Goal: Information Seeking & Learning: Learn about a topic

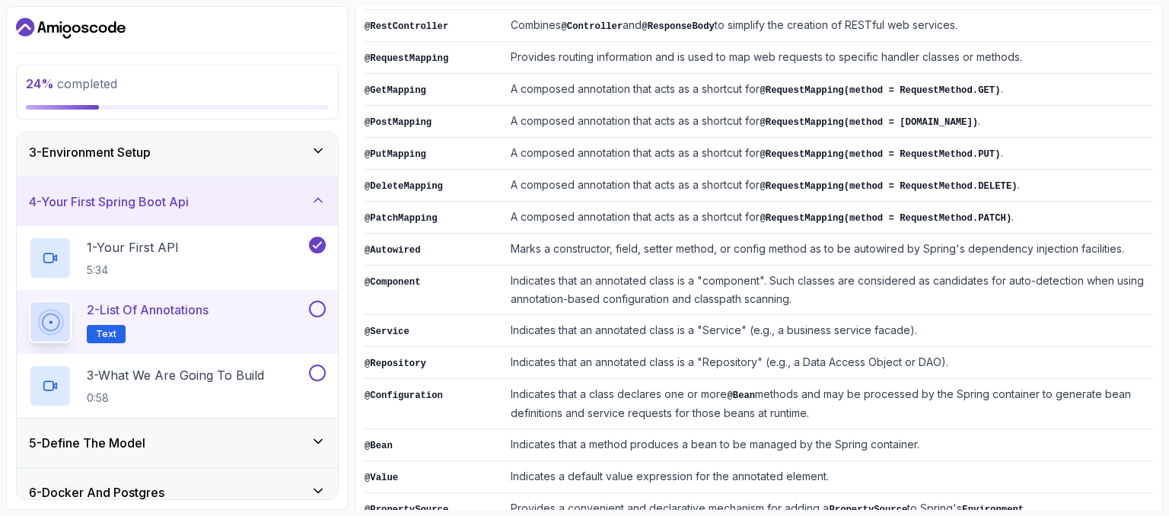
scroll to position [414, 0]
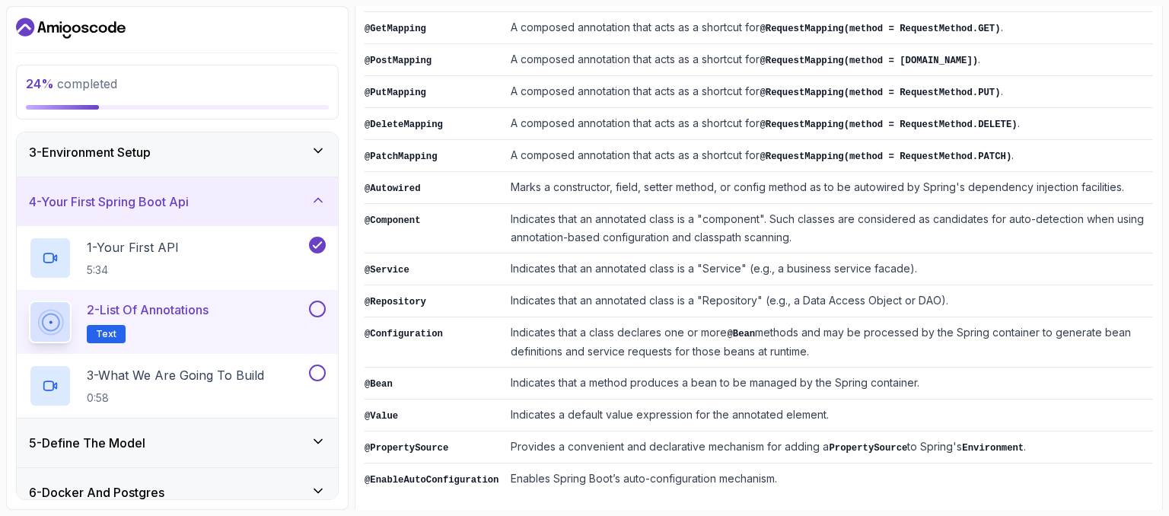
click at [320, 307] on button at bounding box center [317, 309] width 17 height 17
click at [103, 332] on span "Text" at bounding box center [106, 334] width 21 height 12
click at [309, 372] on button at bounding box center [317, 372] width 17 height 17
click at [189, 372] on p "3 - What We Are Going To Build" at bounding box center [175, 375] width 177 height 18
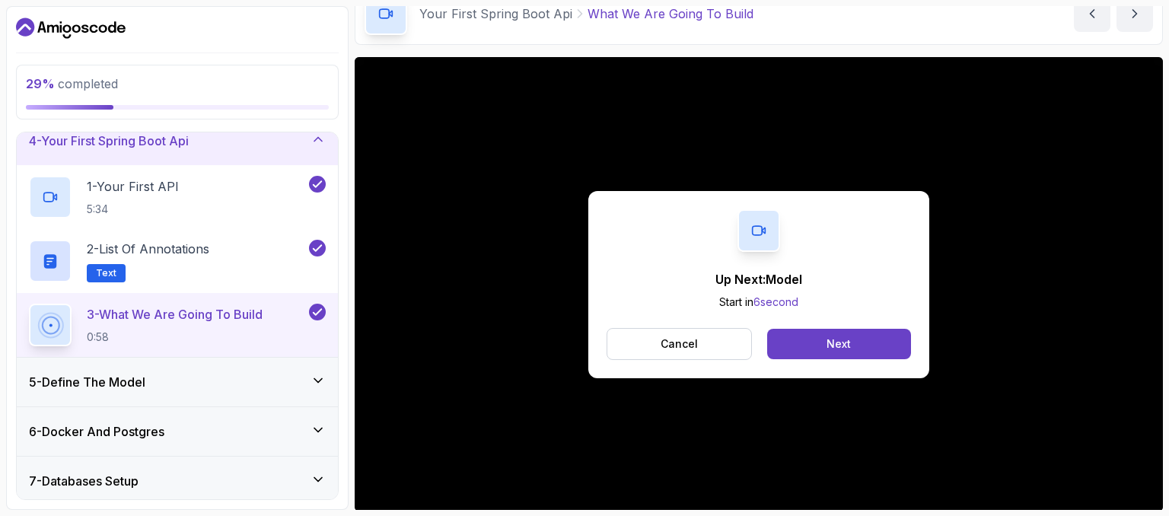
scroll to position [76, 0]
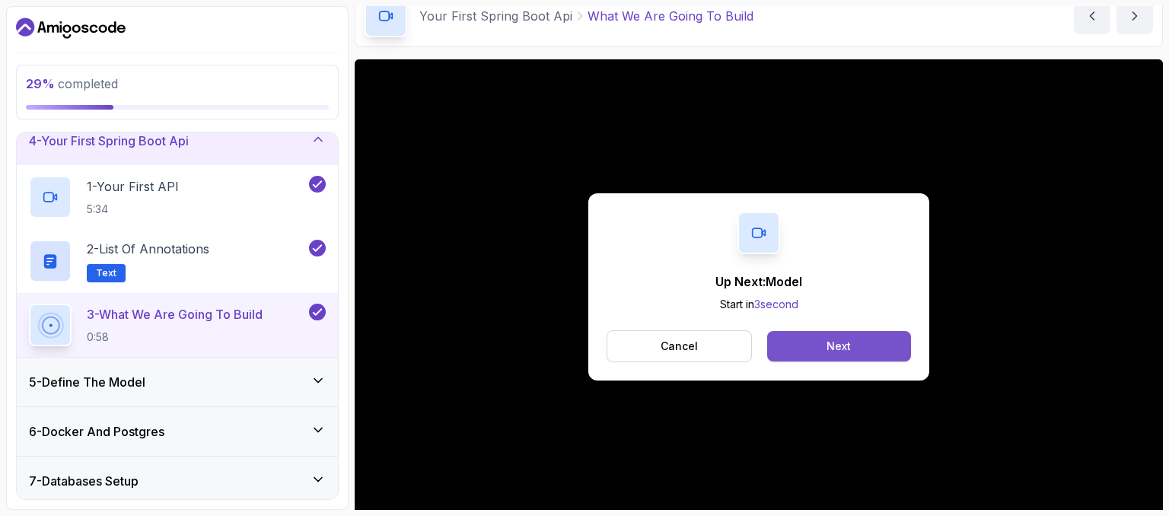
click at [822, 344] on button "Next" at bounding box center [839, 346] width 144 height 30
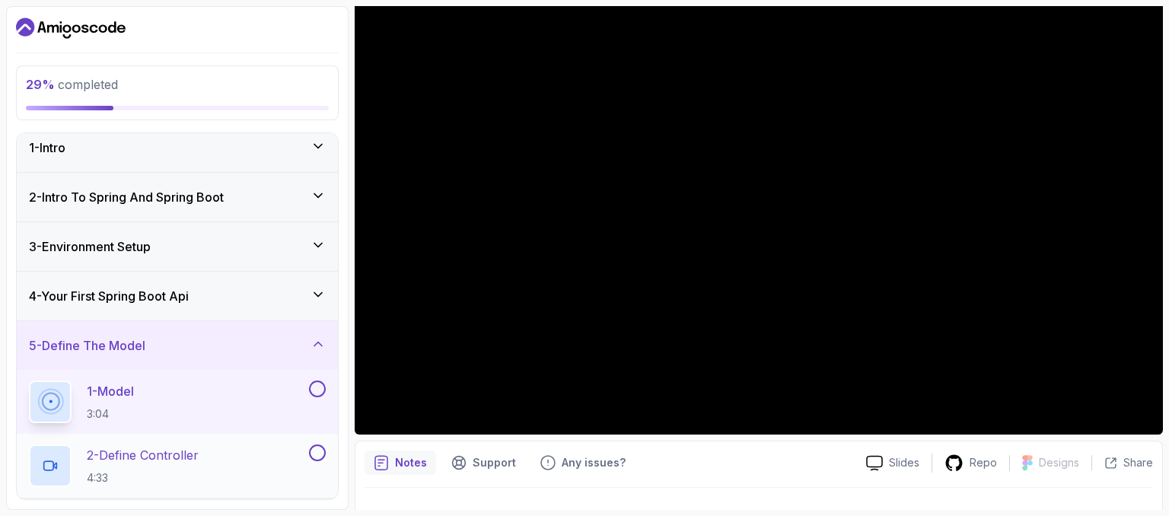
scroll to position [8, 0]
click at [315, 302] on icon at bounding box center [317, 296] width 15 height 15
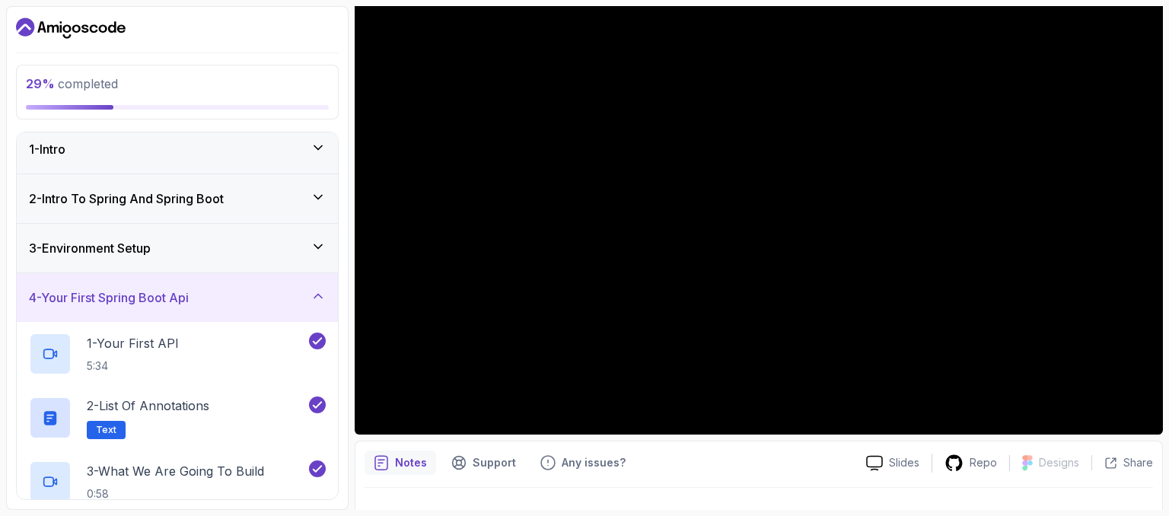
click at [315, 302] on icon at bounding box center [317, 295] width 15 height 15
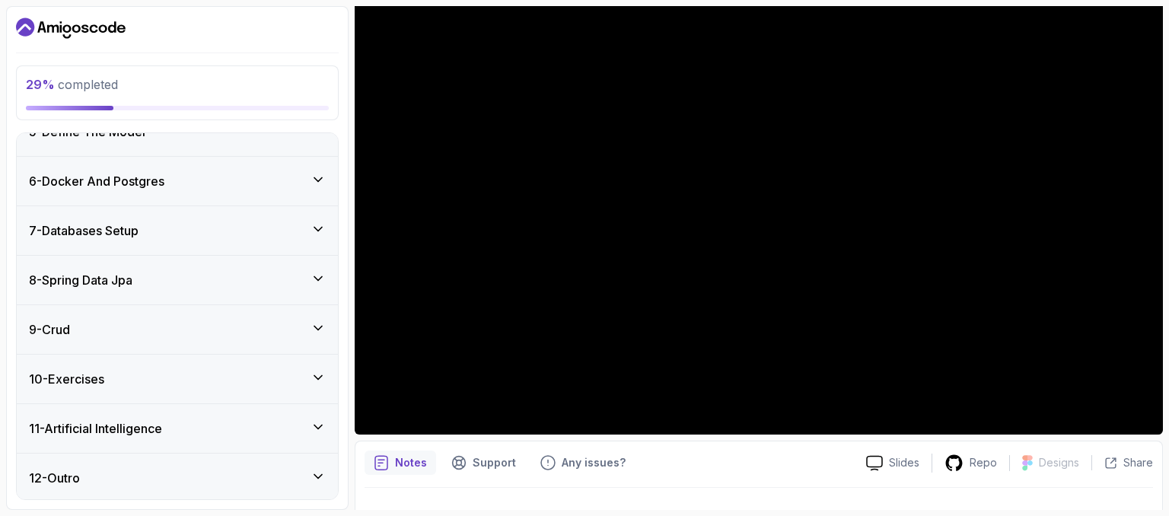
scroll to position [0, 0]
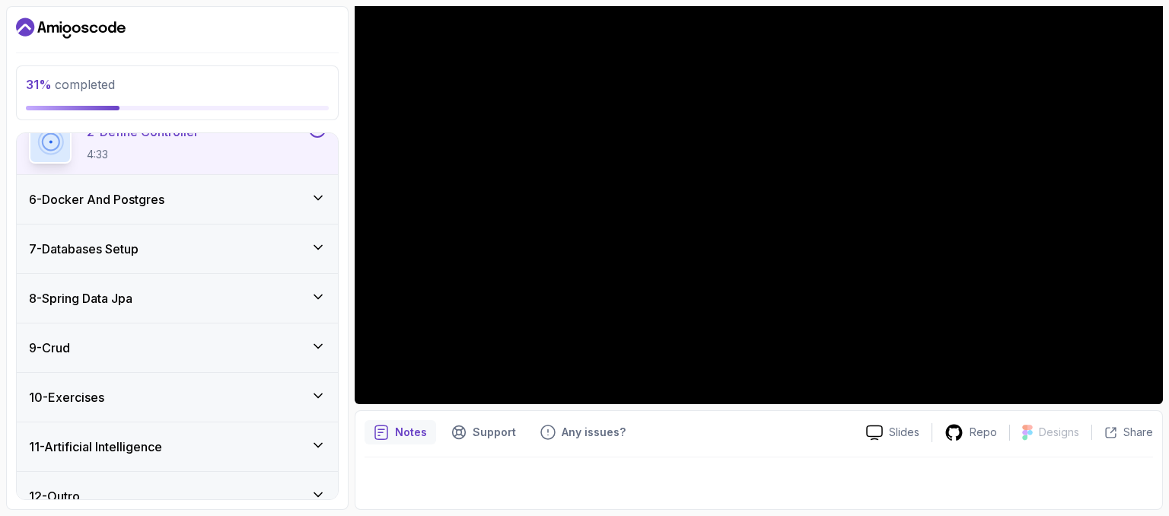
scroll to position [351, 0]
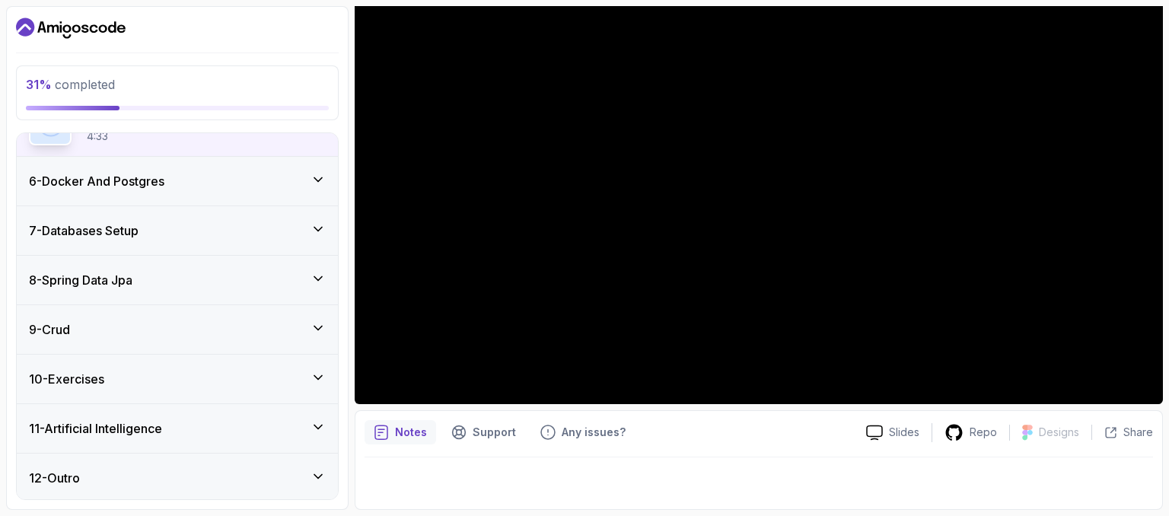
click at [265, 370] on div "10 - Exercises" at bounding box center [177, 379] width 297 height 18
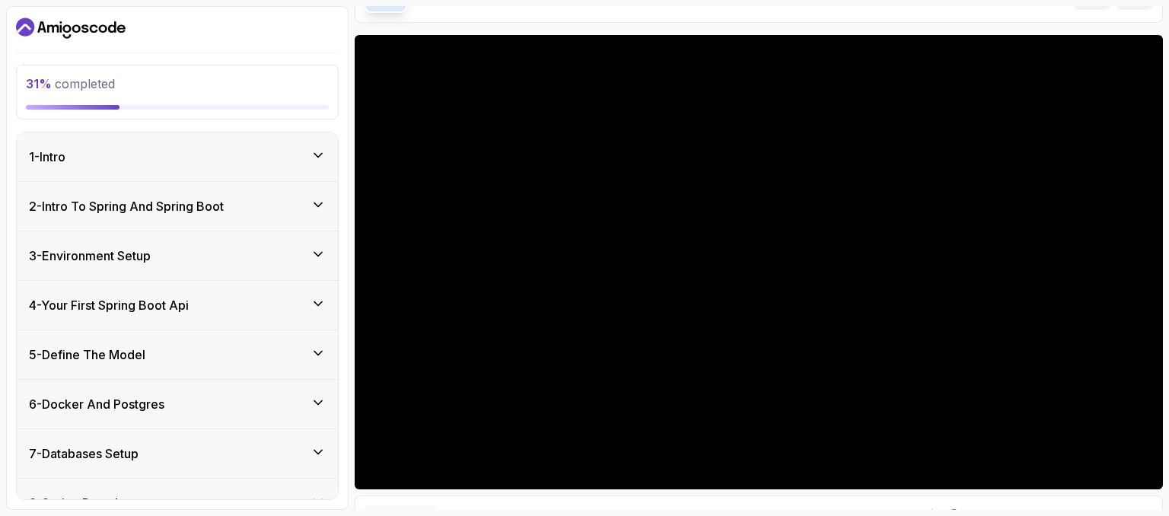
scroll to position [105, 0]
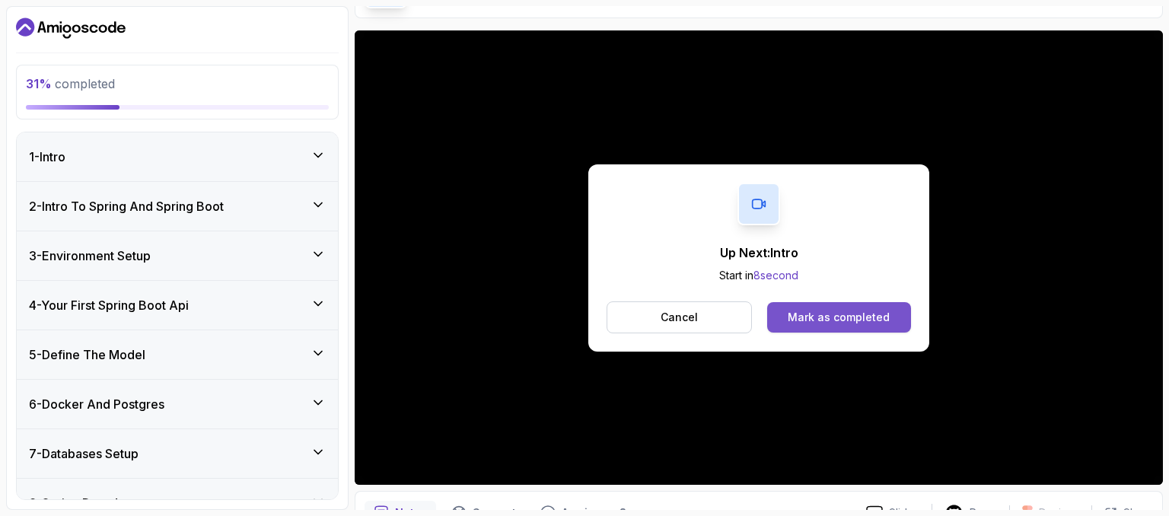
click at [824, 311] on div "Mark as completed" at bounding box center [838, 317] width 102 height 15
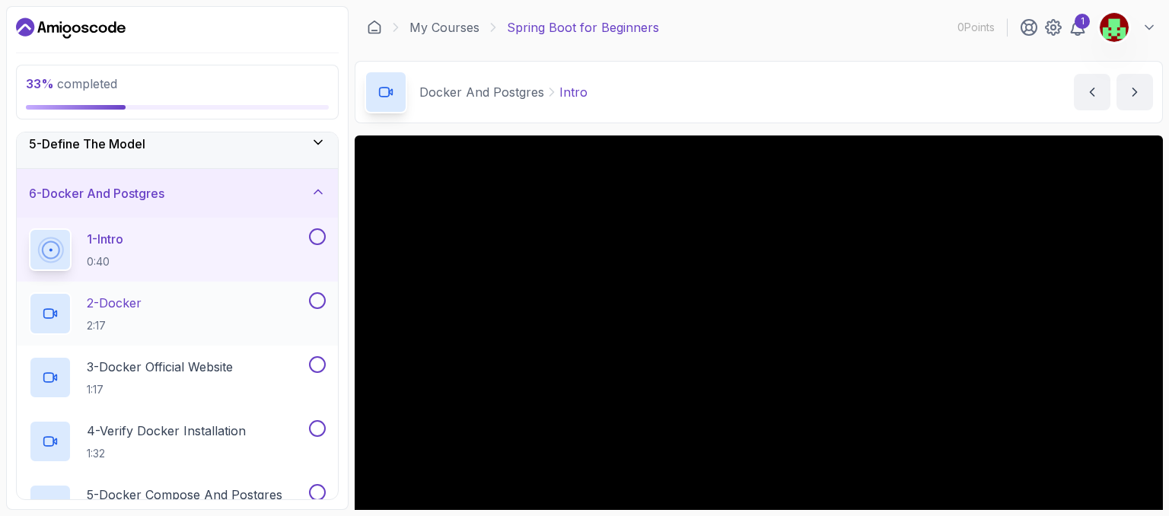
scroll to position [192, 0]
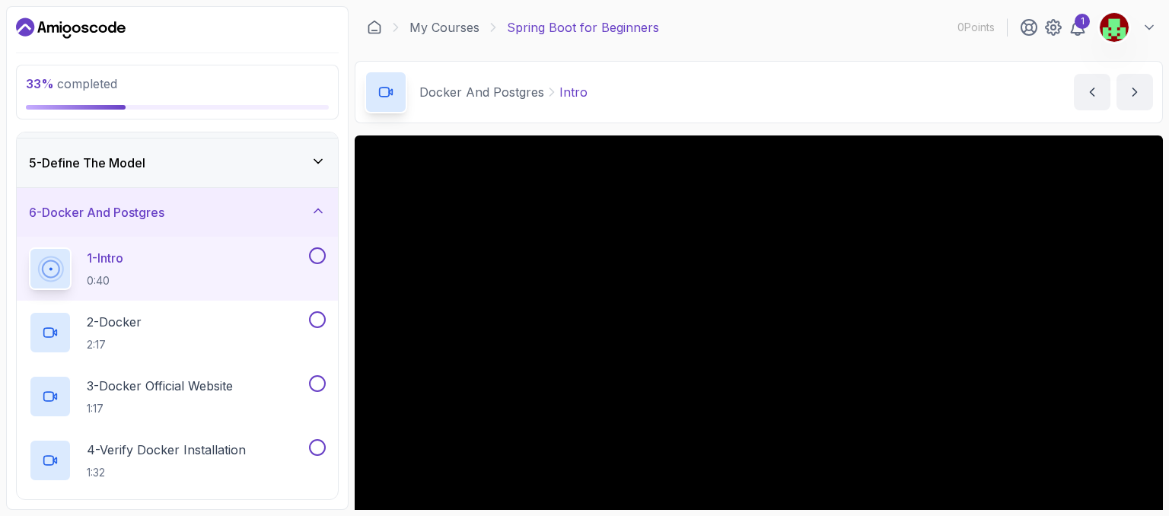
click at [313, 252] on button at bounding box center [317, 255] width 17 height 17
click at [316, 317] on button at bounding box center [317, 319] width 17 height 17
click at [316, 317] on icon at bounding box center [317, 319] width 14 height 15
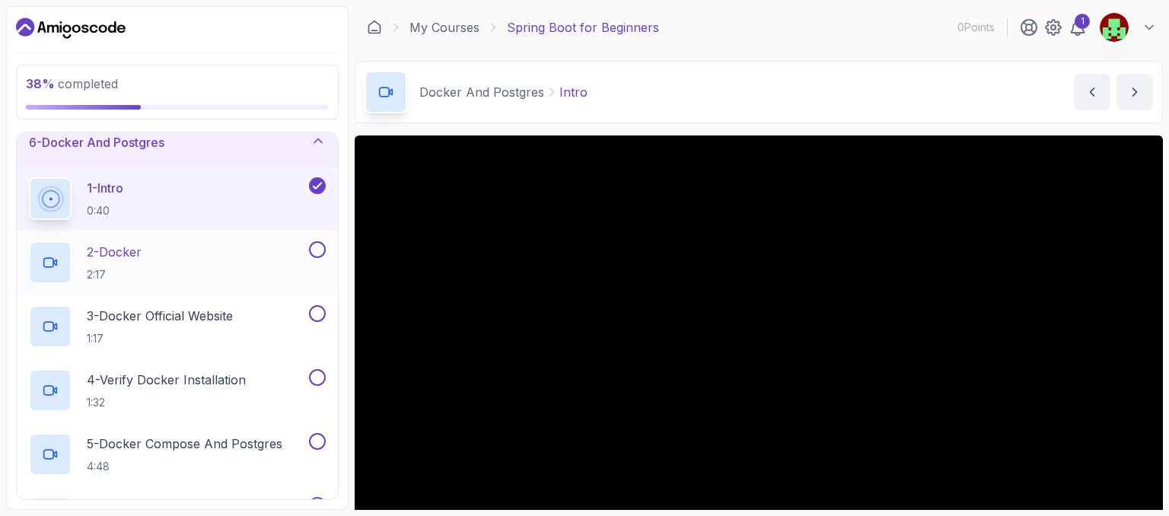
click at [316, 317] on button at bounding box center [317, 313] width 17 height 17
click at [315, 247] on button at bounding box center [317, 249] width 17 height 17
click at [304, 381] on div "4 - Verify Docker Installation 1:32" at bounding box center [167, 390] width 277 height 43
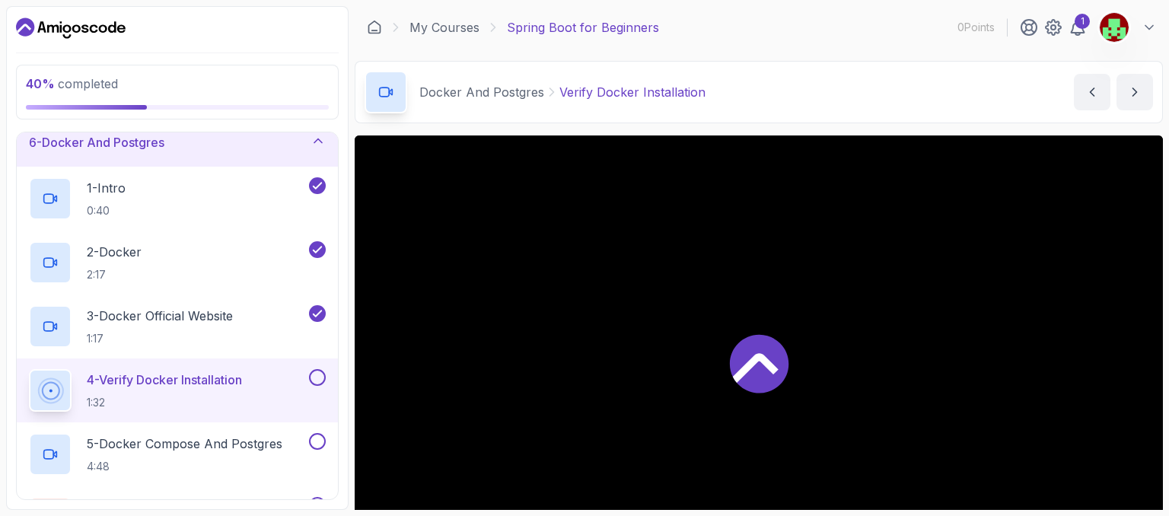
click at [313, 380] on button at bounding box center [317, 377] width 17 height 17
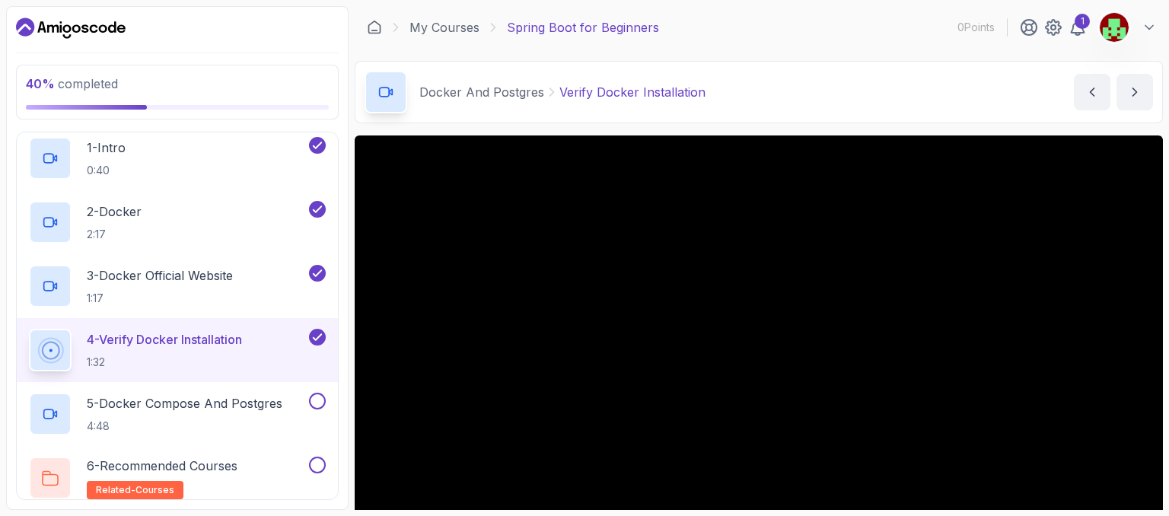
scroll to position [317, 0]
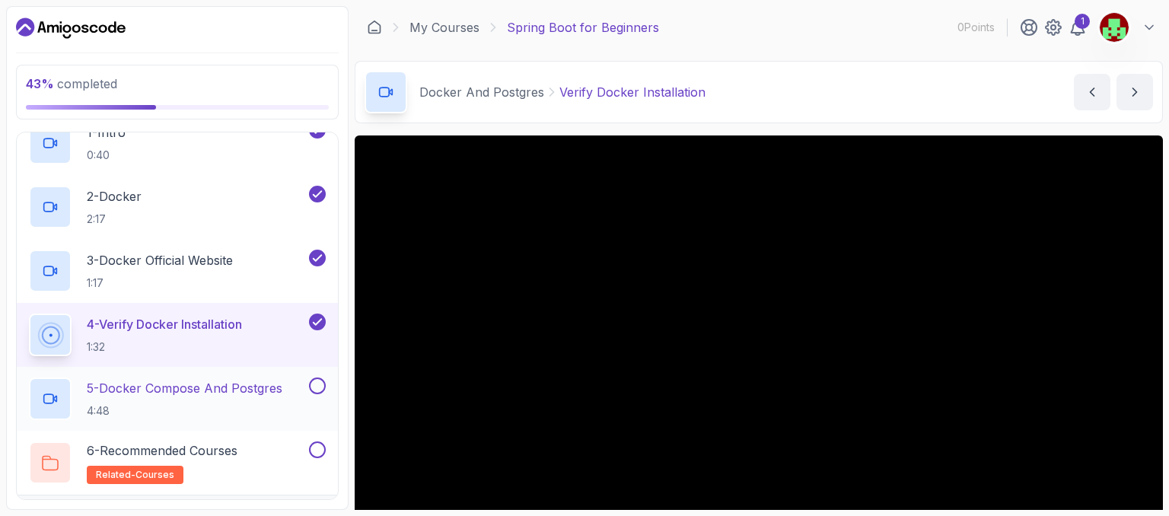
click at [320, 384] on button at bounding box center [317, 385] width 17 height 17
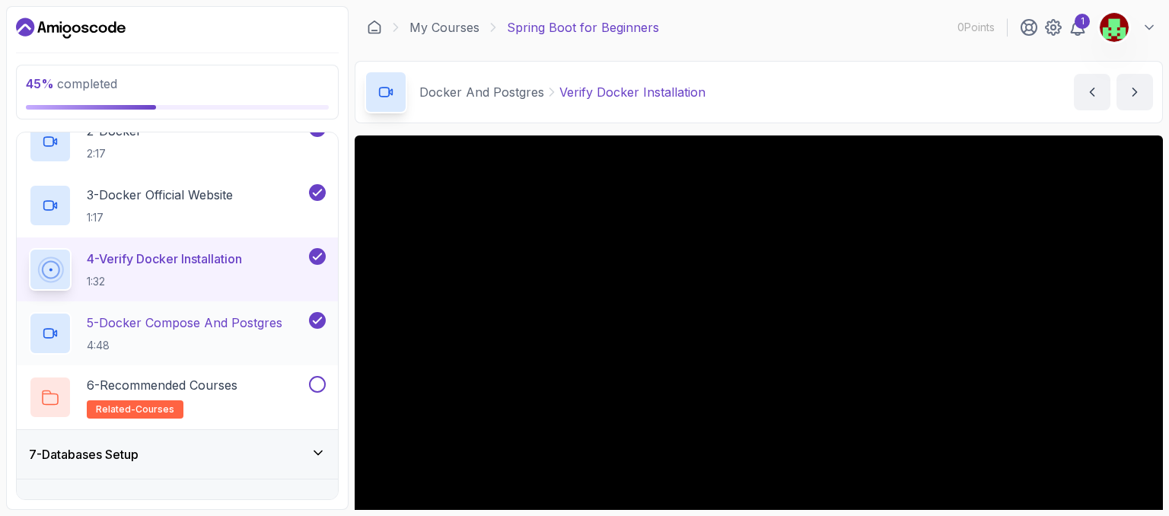
scroll to position [386, 0]
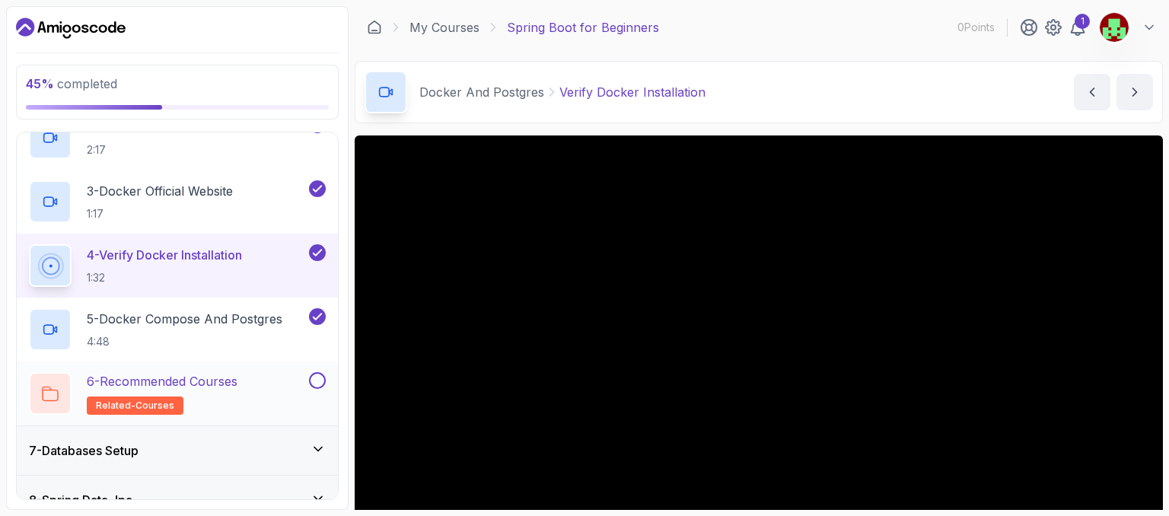
click at [316, 376] on button at bounding box center [317, 380] width 17 height 17
click at [316, 376] on icon at bounding box center [317, 380] width 14 height 15
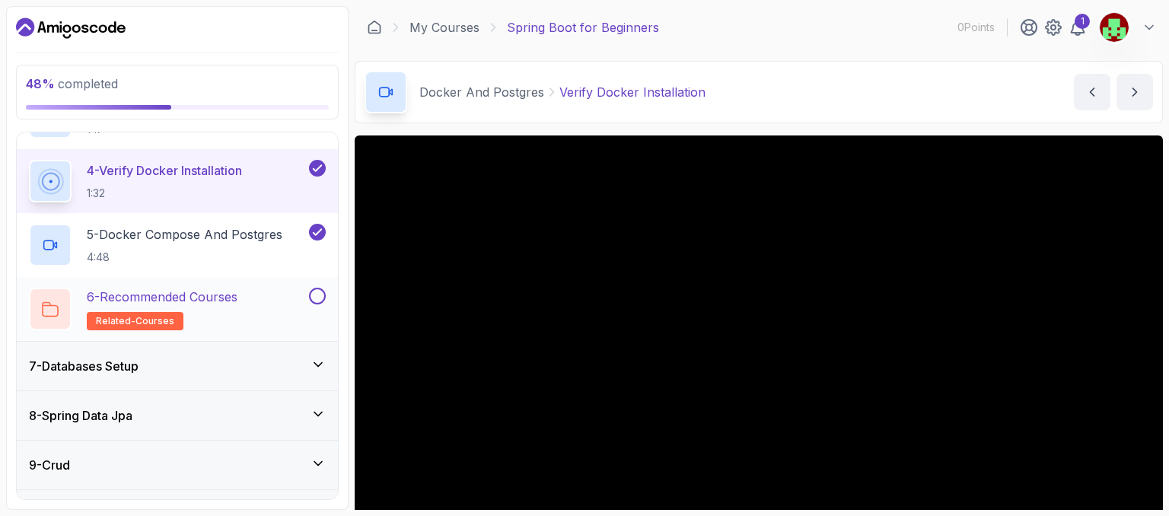
scroll to position [476, 0]
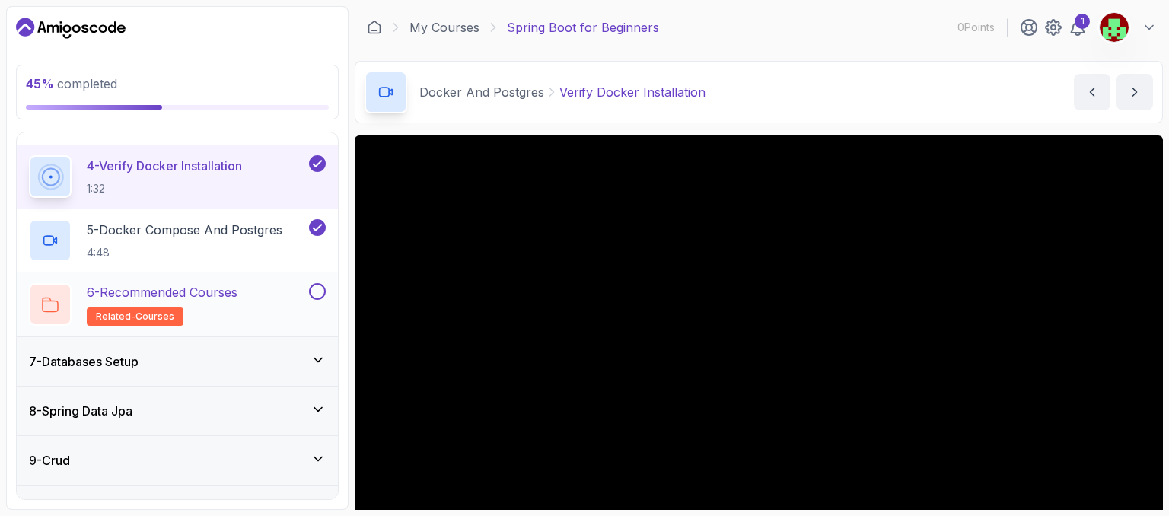
click at [315, 292] on button at bounding box center [317, 291] width 17 height 17
click at [320, 354] on icon at bounding box center [317, 359] width 15 height 15
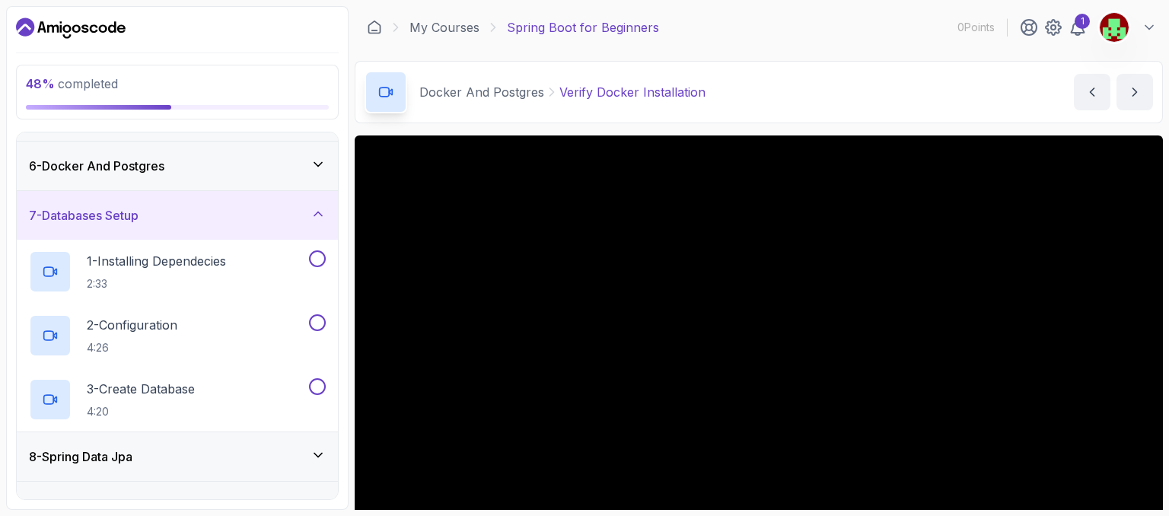
scroll to position [243, 0]
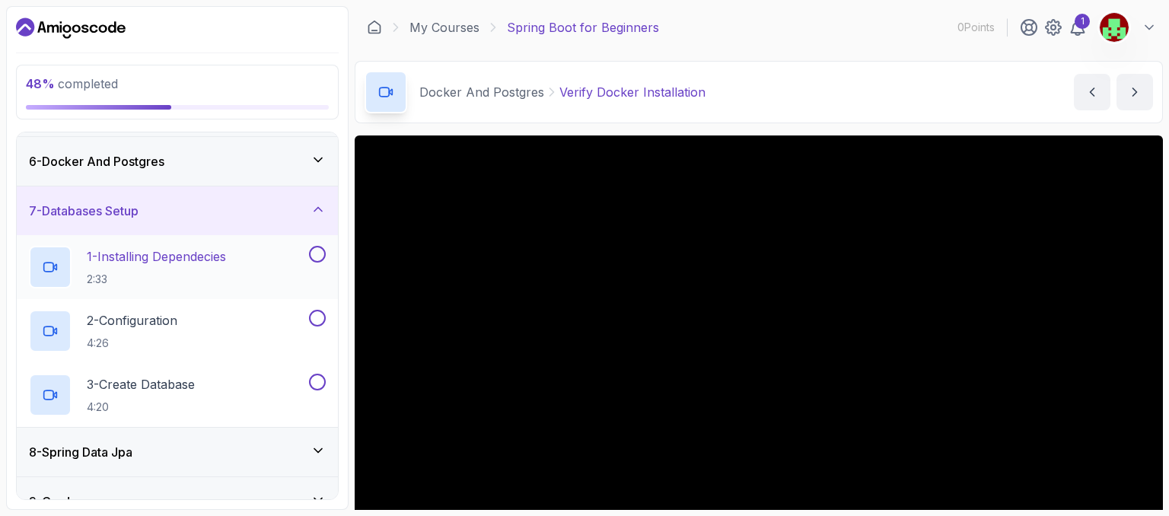
click at [217, 261] on p "1 - Installing Dependecies" at bounding box center [156, 256] width 139 height 18
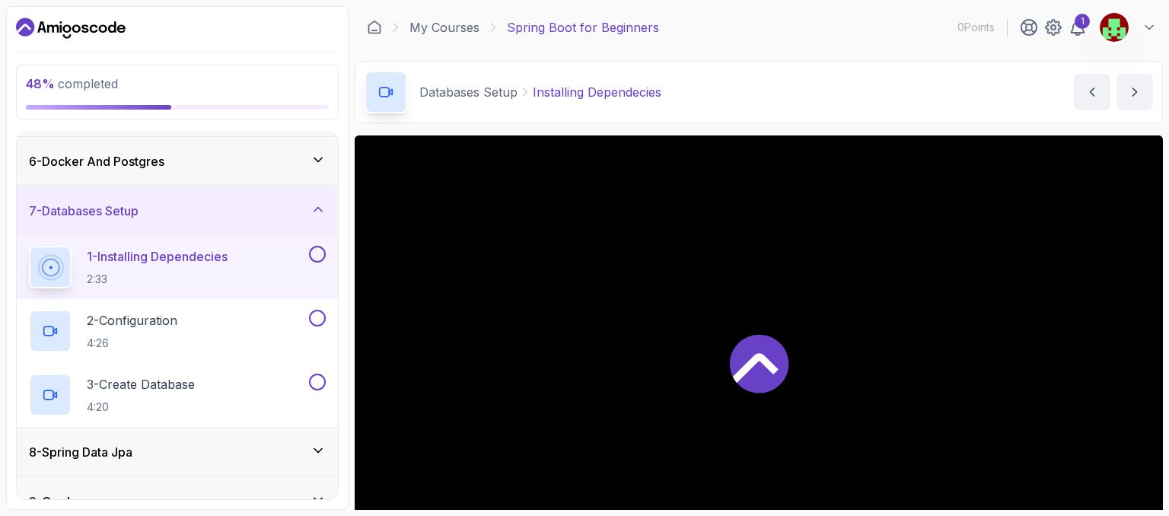
click at [319, 250] on button at bounding box center [317, 254] width 17 height 17
click at [317, 316] on button at bounding box center [317, 318] width 17 height 17
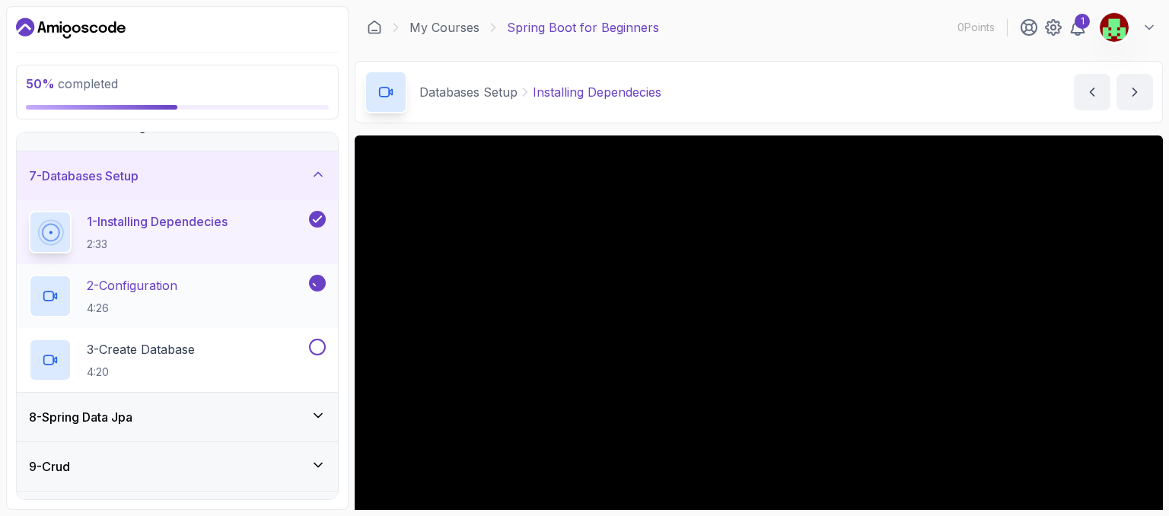
scroll to position [281, 0]
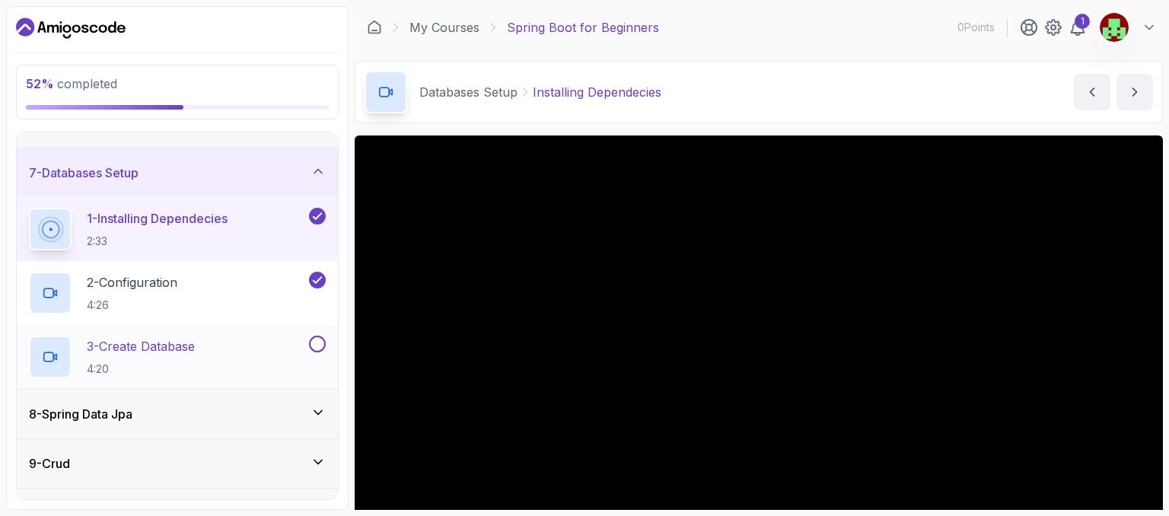
click at [317, 340] on button at bounding box center [317, 344] width 17 height 17
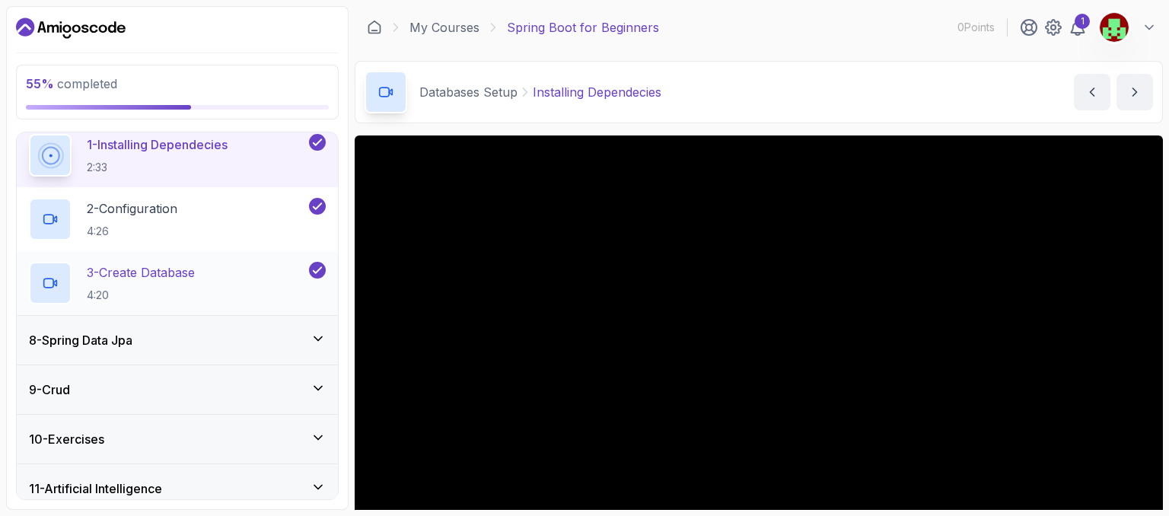
scroll to position [358, 0]
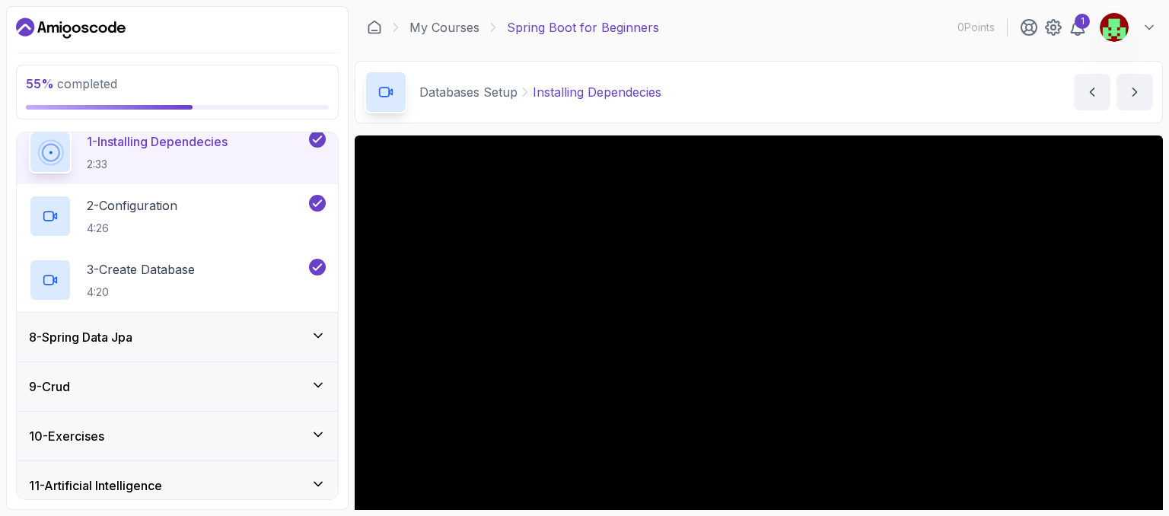
click at [317, 336] on icon at bounding box center [317, 335] width 15 height 15
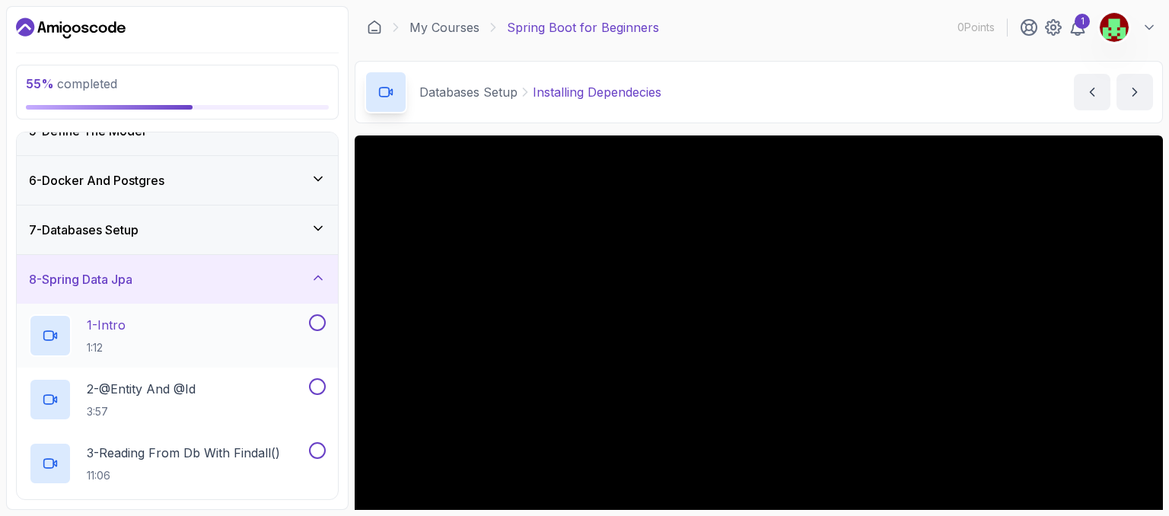
scroll to position [172, 0]
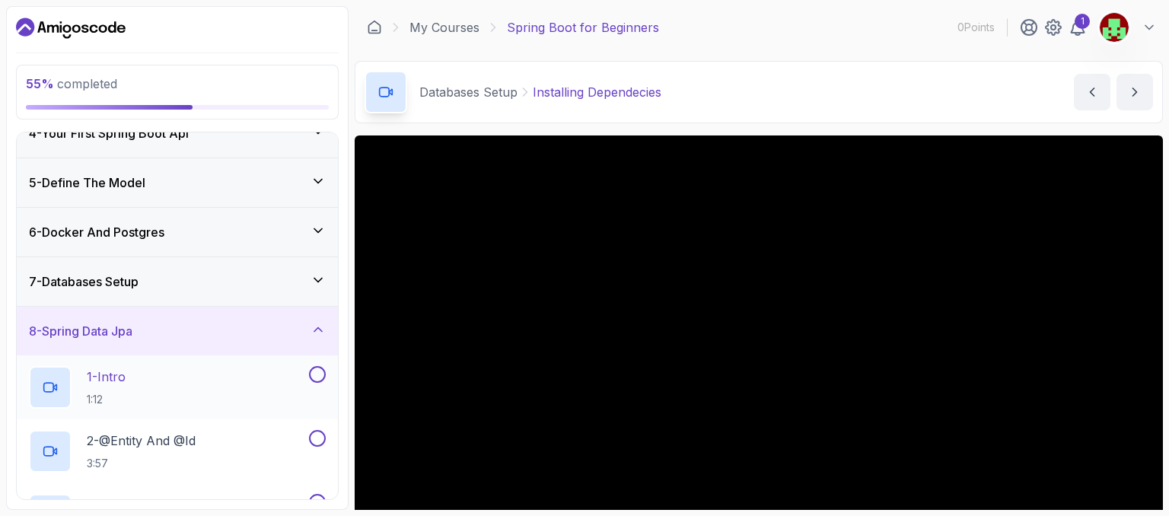
click at [317, 366] on button at bounding box center [317, 374] width 17 height 17
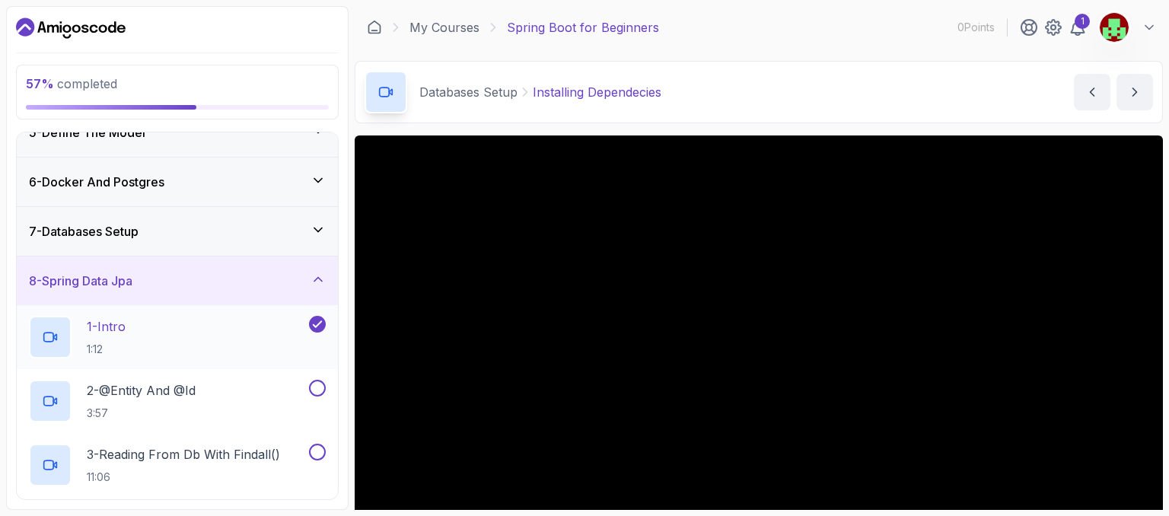
scroll to position [232, 0]
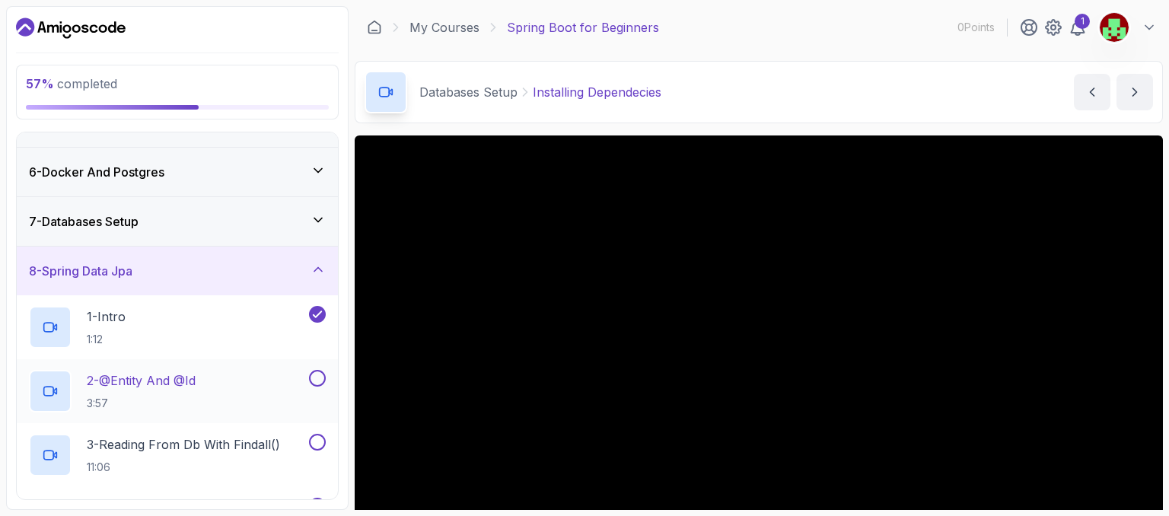
click at [317, 382] on button at bounding box center [317, 378] width 17 height 17
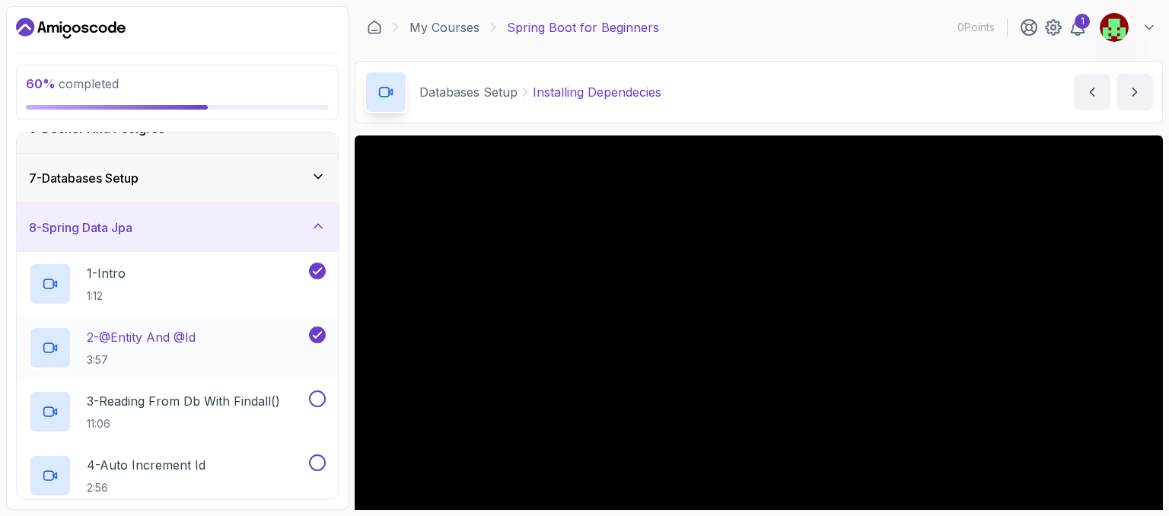
scroll to position [294, 0]
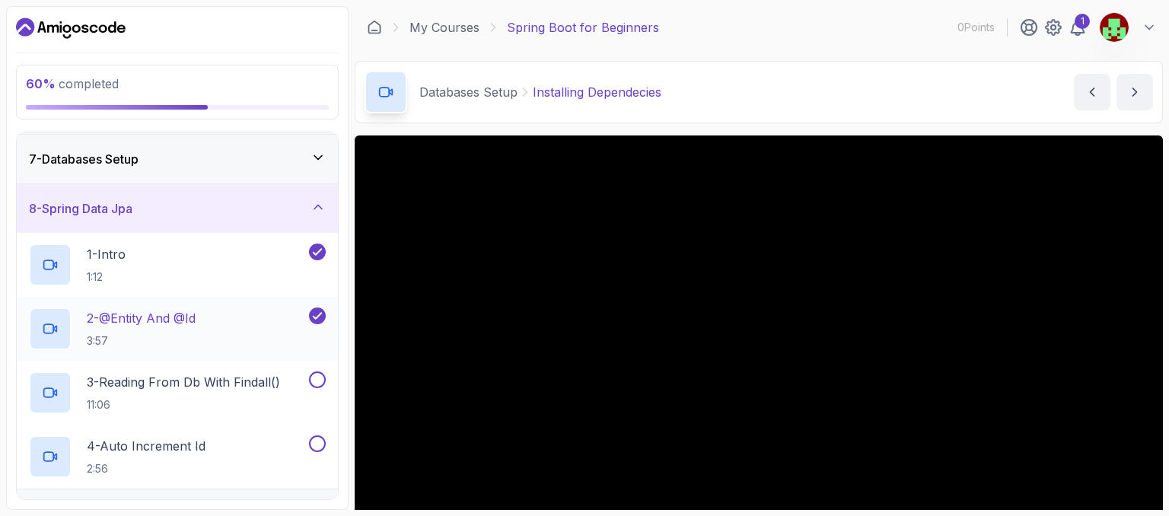
click at [317, 382] on button at bounding box center [317, 379] width 17 height 17
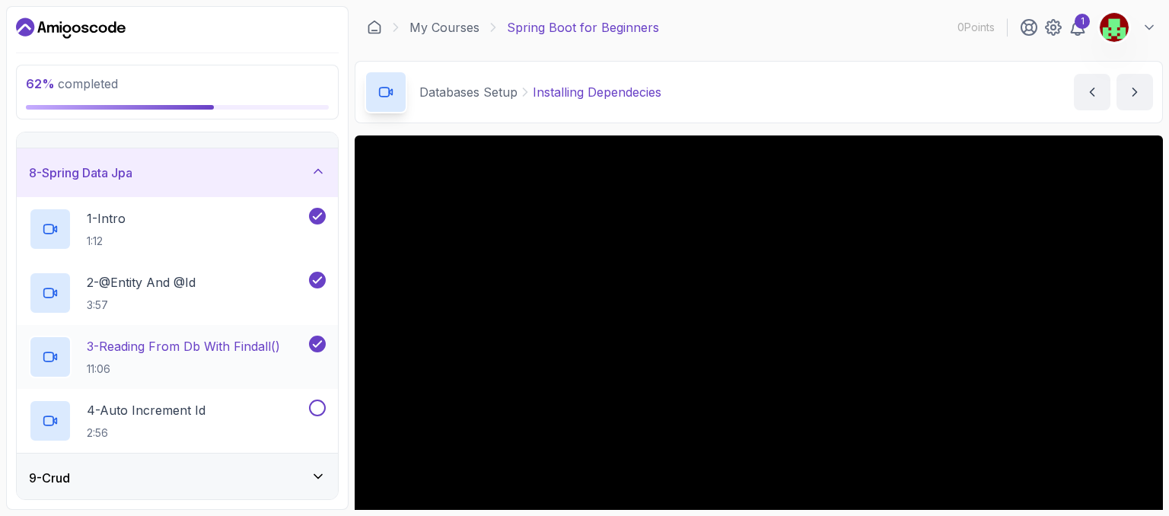
scroll to position [347, 0]
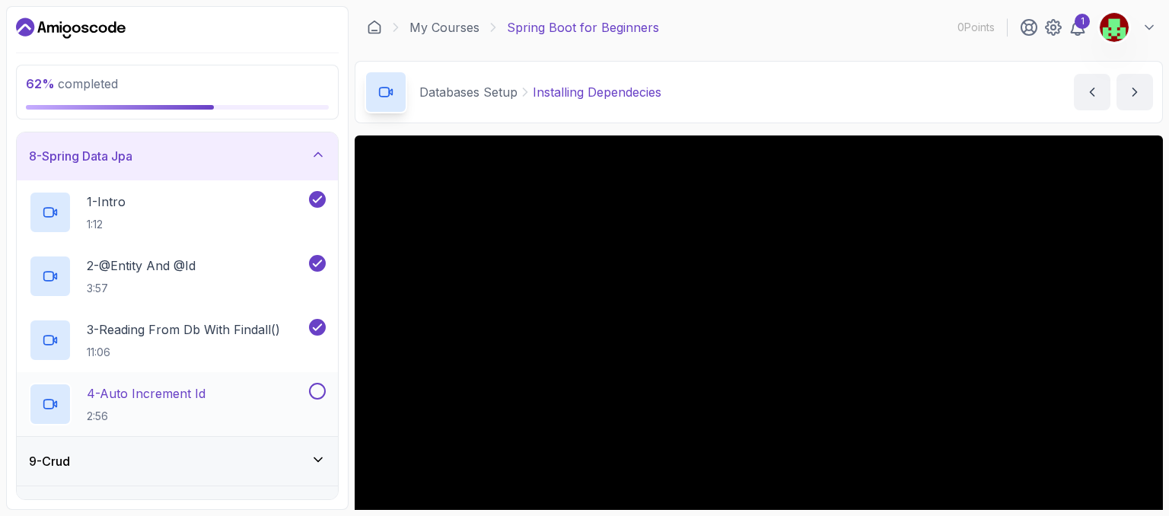
click at [311, 393] on button at bounding box center [317, 391] width 17 height 17
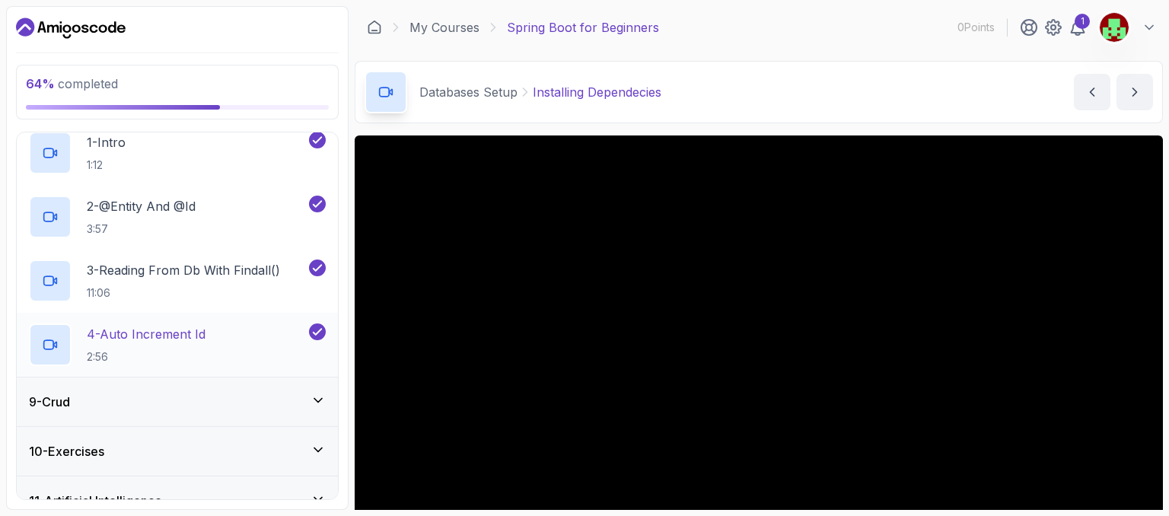
click at [320, 393] on icon at bounding box center [317, 400] width 15 height 15
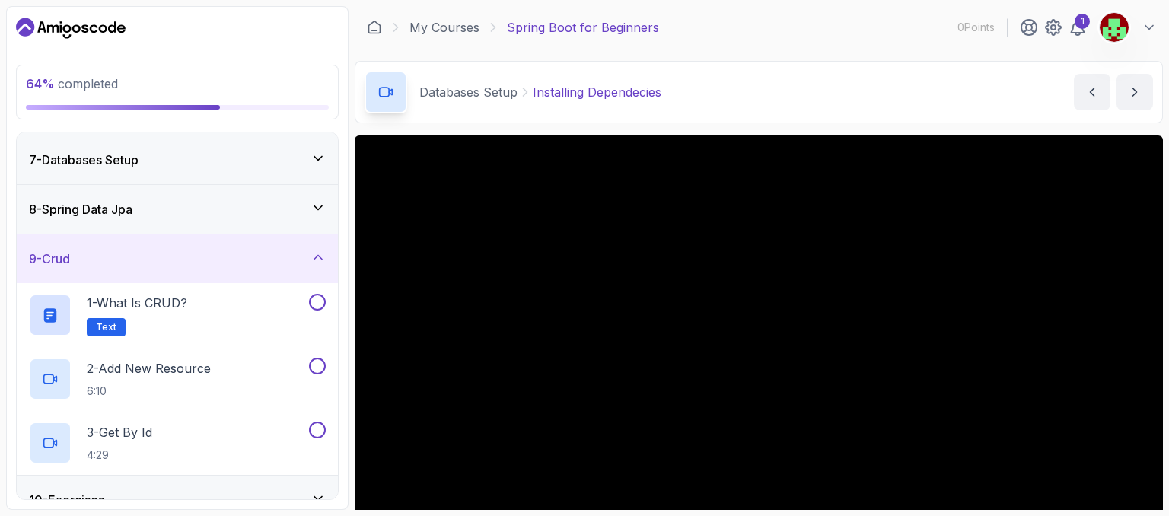
scroll to position [294, 0]
click at [319, 304] on button at bounding box center [317, 301] width 17 height 17
click at [318, 364] on button at bounding box center [317, 365] width 17 height 17
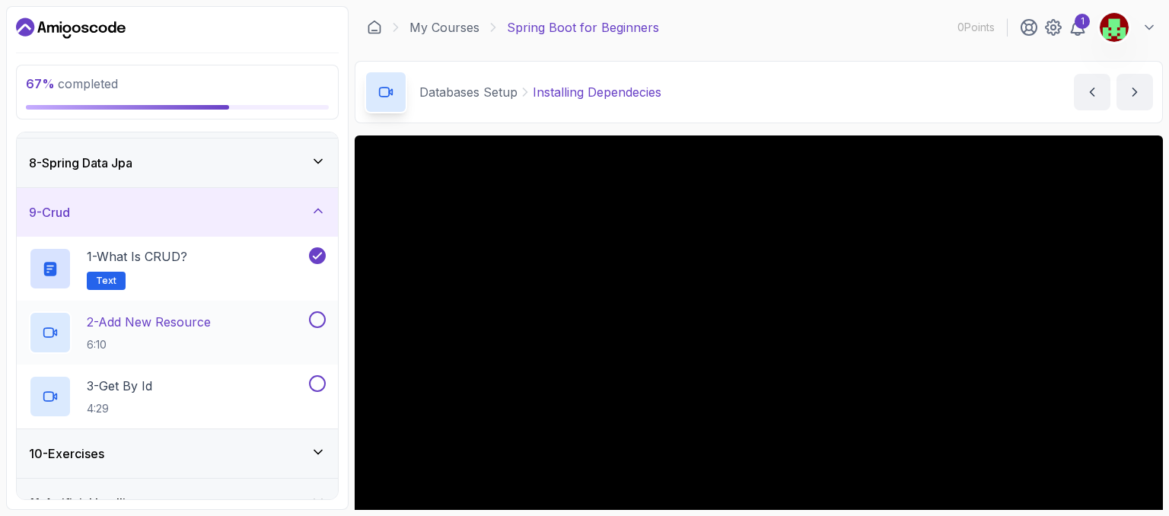
scroll to position [345, 0]
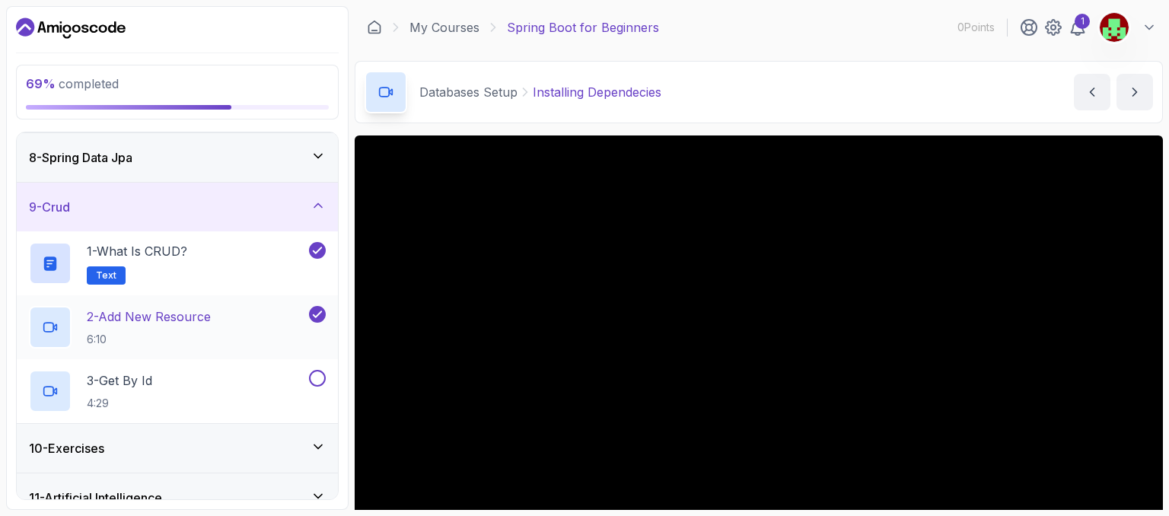
click at [318, 364] on div "3 - Get By Id 4:29" at bounding box center [177, 391] width 321 height 64
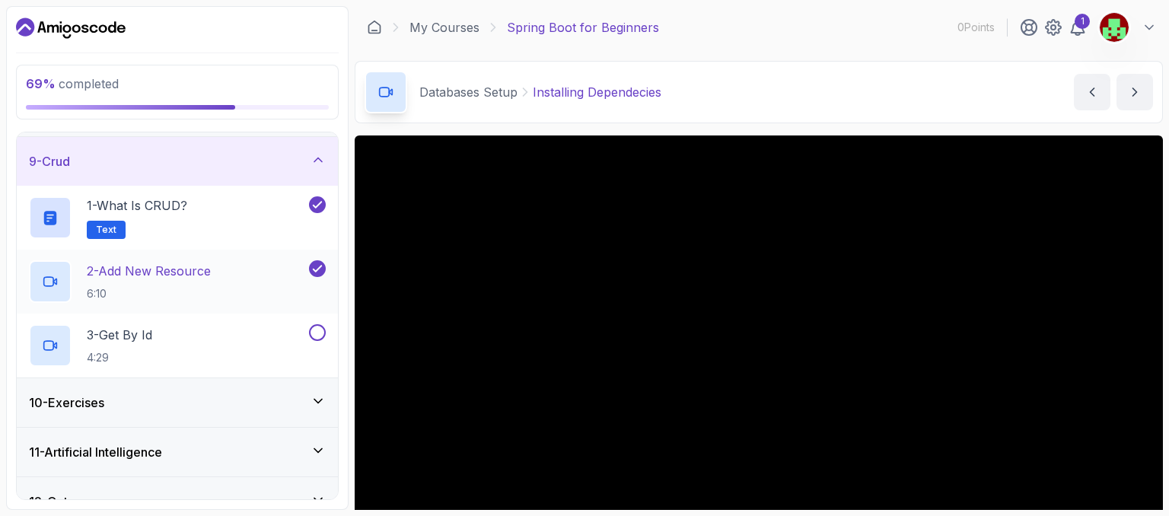
scroll to position [395, 0]
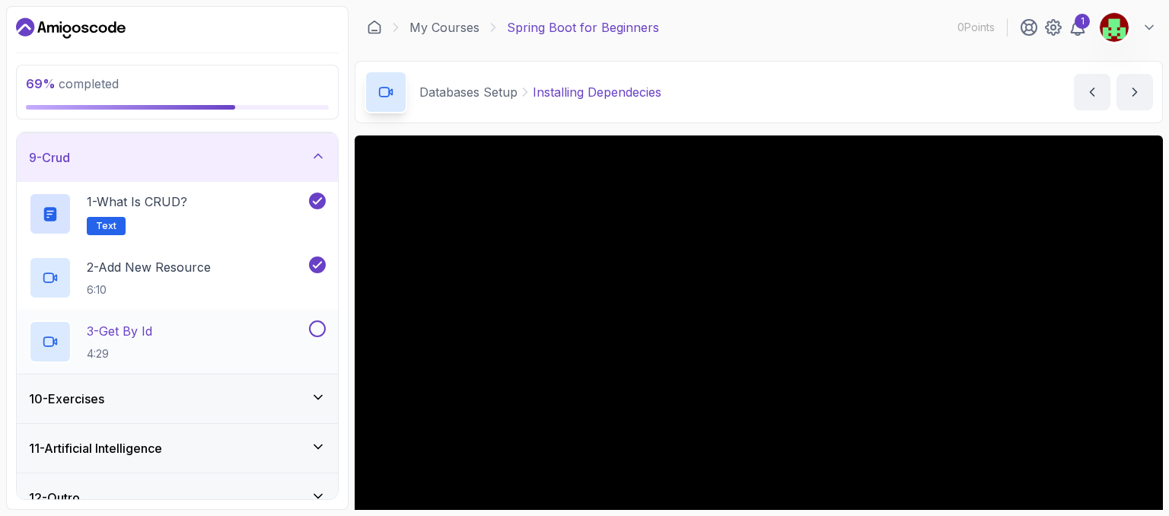
click at [318, 322] on button at bounding box center [317, 328] width 17 height 17
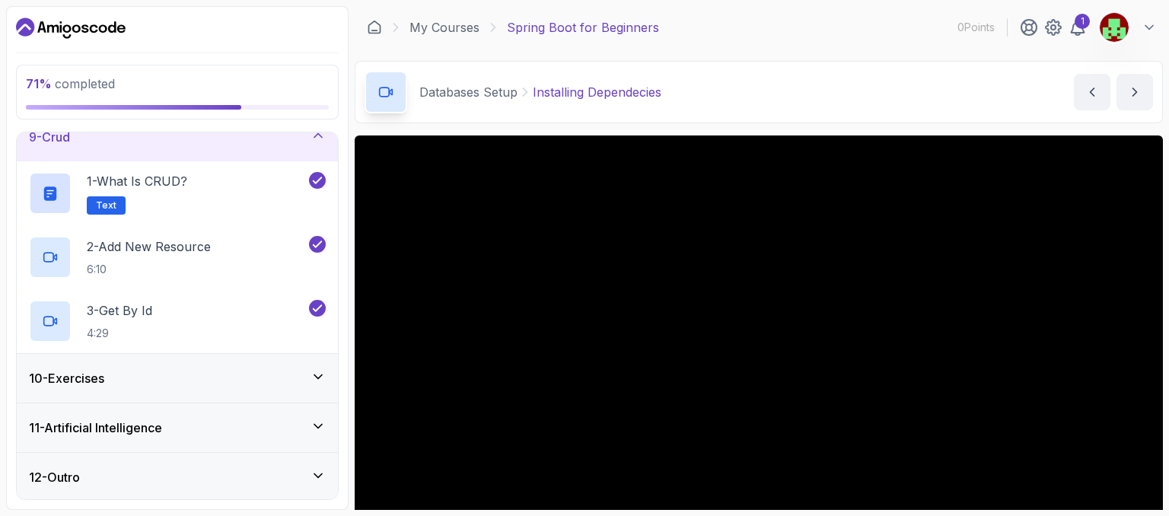
click at [320, 375] on icon at bounding box center [318, 377] width 8 height 4
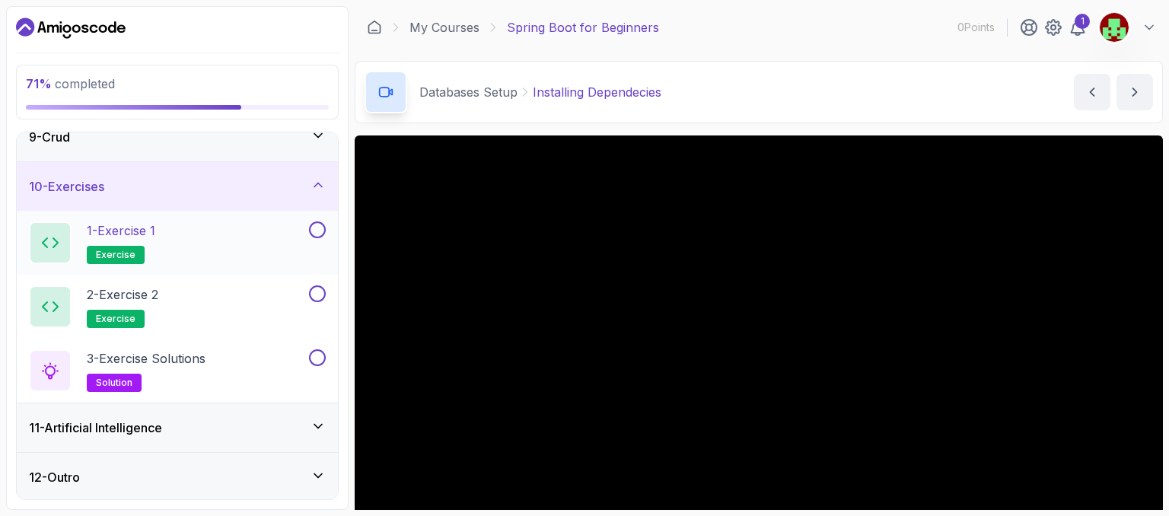
click at [312, 223] on button at bounding box center [317, 229] width 17 height 17
click at [312, 223] on icon at bounding box center [317, 229] width 14 height 15
click at [313, 223] on button at bounding box center [317, 229] width 17 height 17
click at [317, 293] on button at bounding box center [317, 293] width 17 height 17
click at [317, 360] on button at bounding box center [317, 357] width 17 height 17
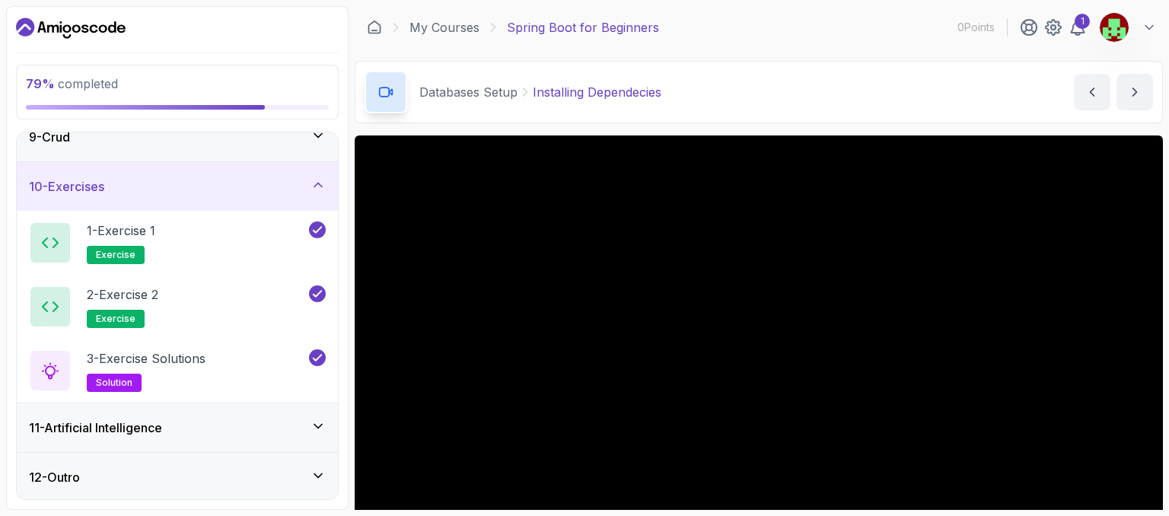
click at [331, 419] on div "11 - Artificial Intelligence" at bounding box center [177, 427] width 321 height 49
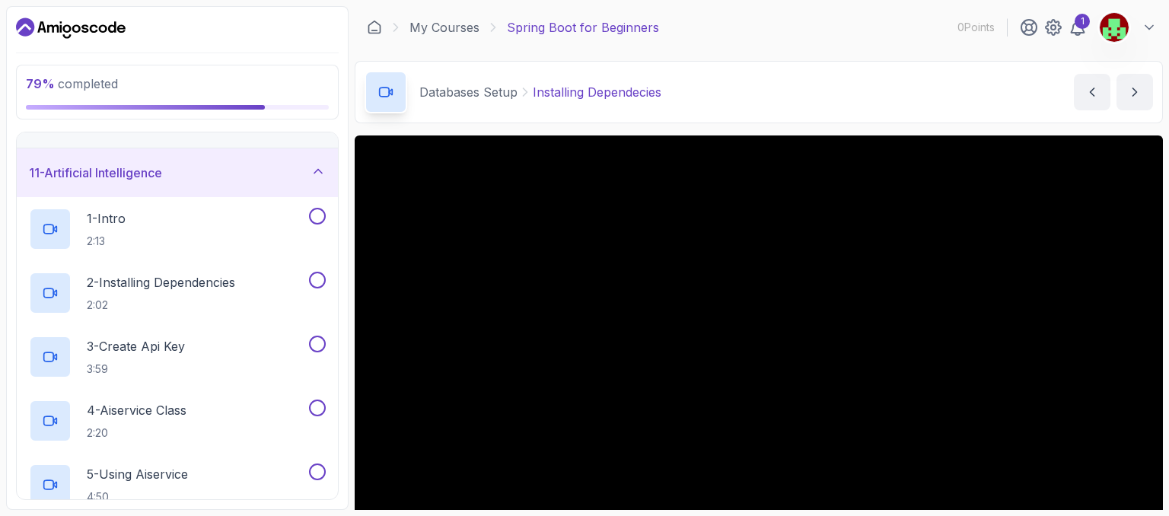
scroll to position [479, 0]
click at [314, 216] on button at bounding box center [317, 215] width 17 height 17
click at [317, 281] on button at bounding box center [317, 279] width 17 height 17
click at [312, 339] on button at bounding box center [317, 343] width 17 height 17
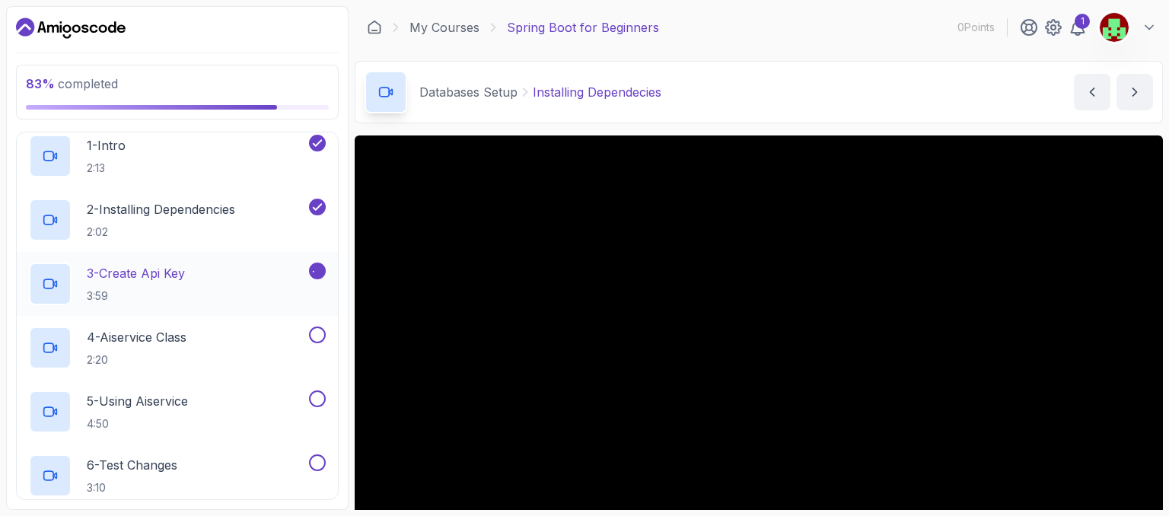
scroll to position [557, 0]
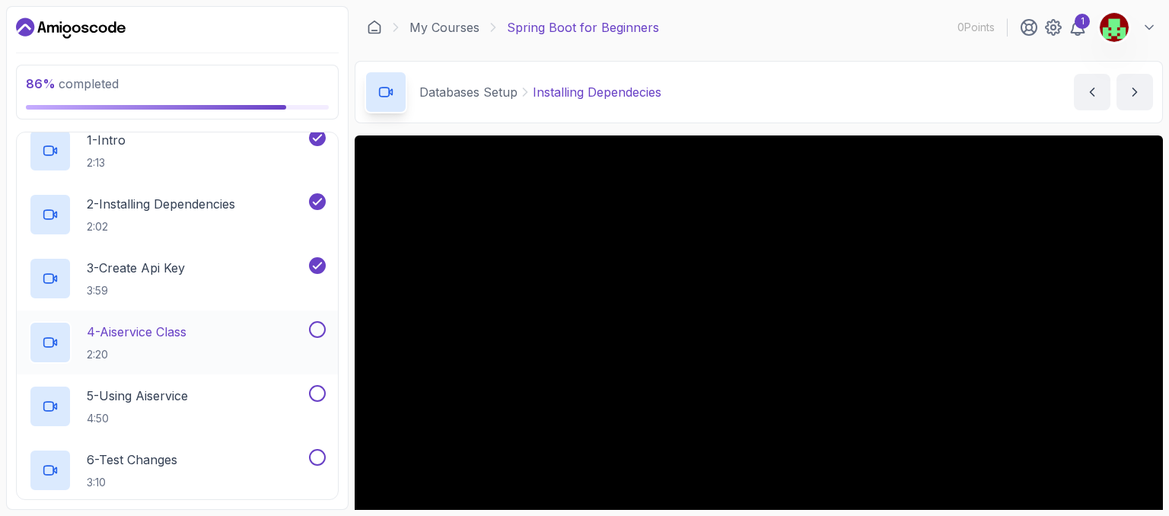
click at [317, 330] on button at bounding box center [317, 329] width 17 height 17
click at [317, 393] on button at bounding box center [317, 393] width 17 height 17
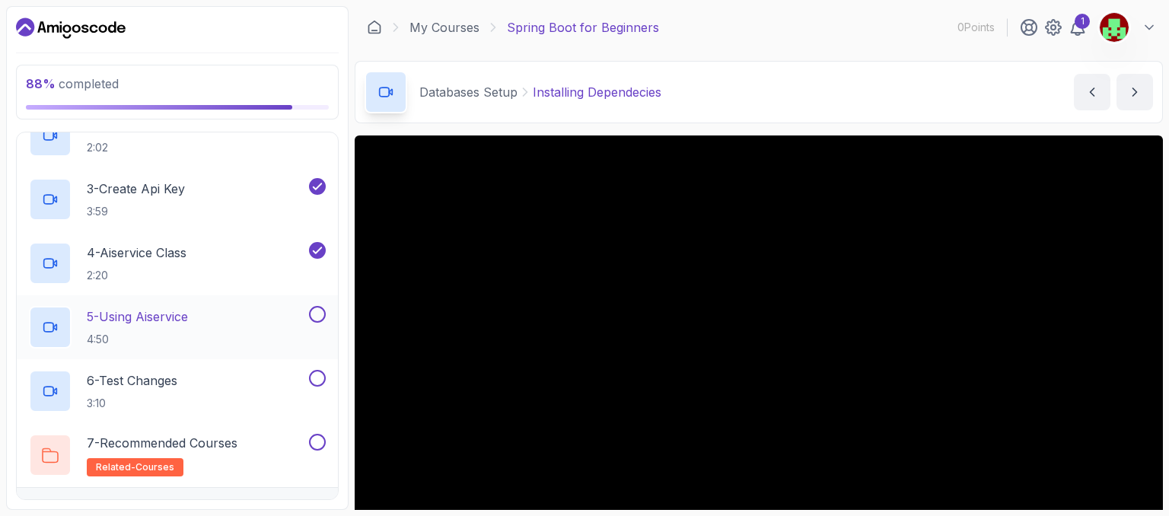
scroll to position [644, 0]
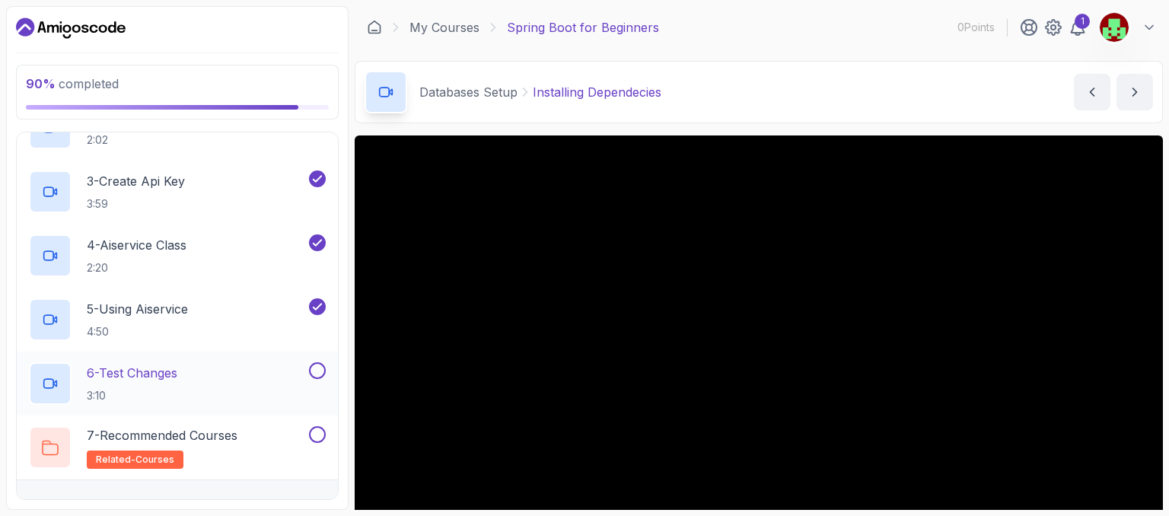
click at [320, 363] on button at bounding box center [317, 370] width 17 height 17
click at [317, 434] on button at bounding box center [317, 434] width 17 height 17
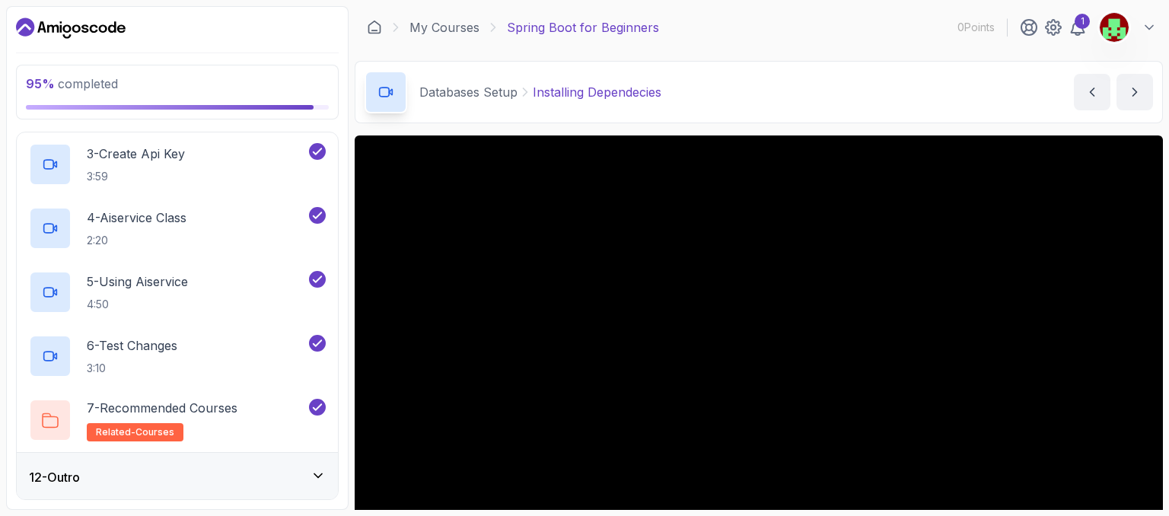
click at [330, 466] on div "12 - Outro" at bounding box center [177, 477] width 321 height 49
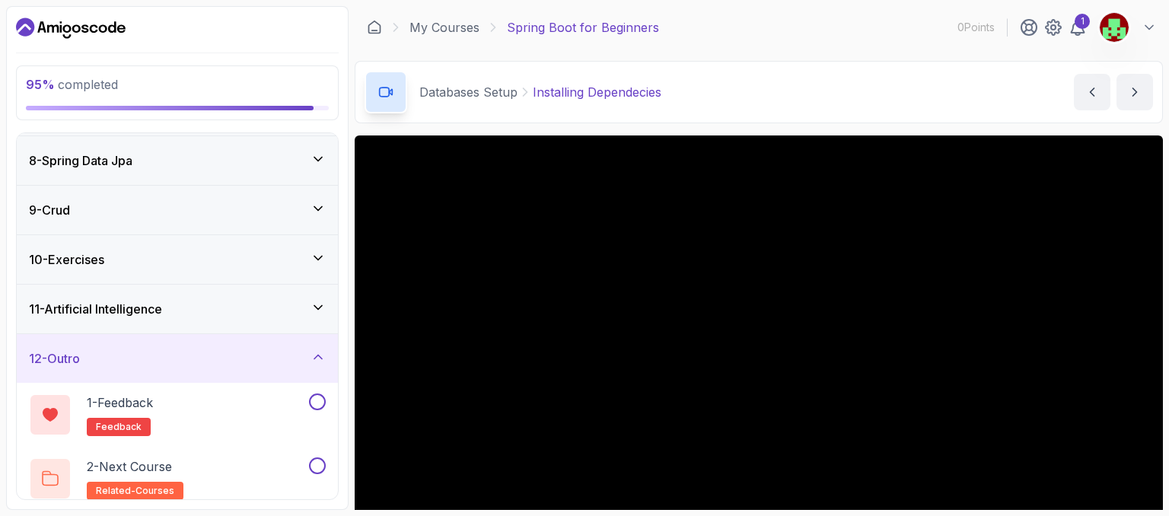
scroll to position [344, 0]
click at [315, 399] on button at bounding box center [317, 401] width 17 height 17
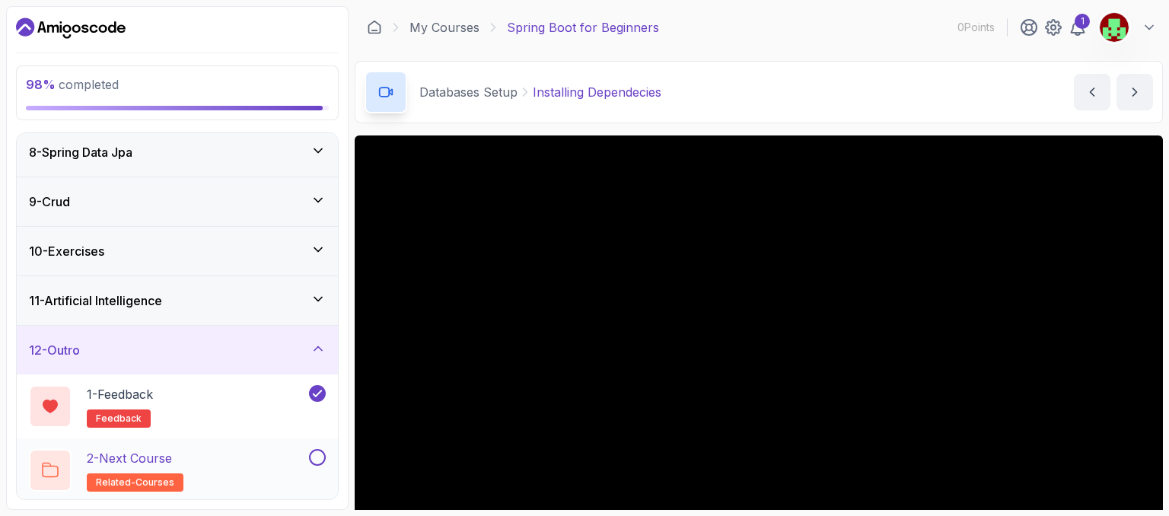
click at [318, 454] on button at bounding box center [317, 457] width 17 height 17
click at [1112, 25] on img at bounding box center [1114, 27] width 30 height 30
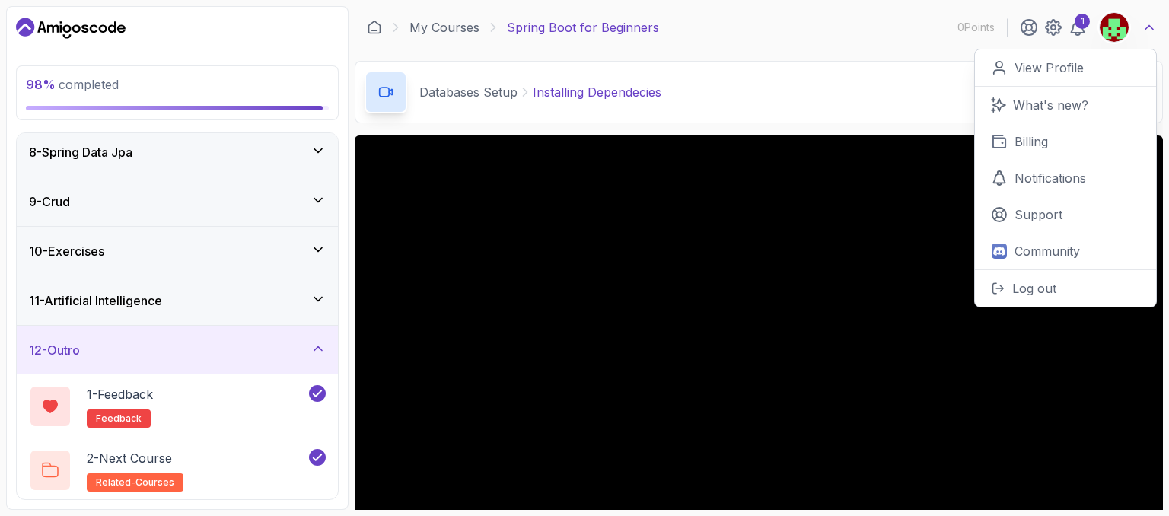
click at [1141, 24] on icon at bounding box center [1148, 27] width 15 height 15
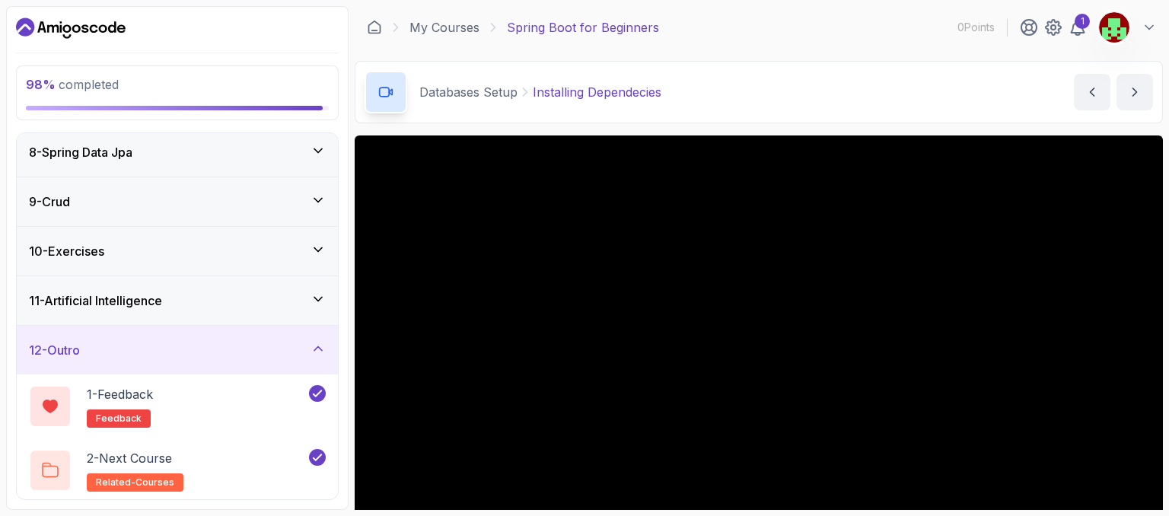
click at [1112, 24] on img at bounding box center [1114, 27] width 30 height 30
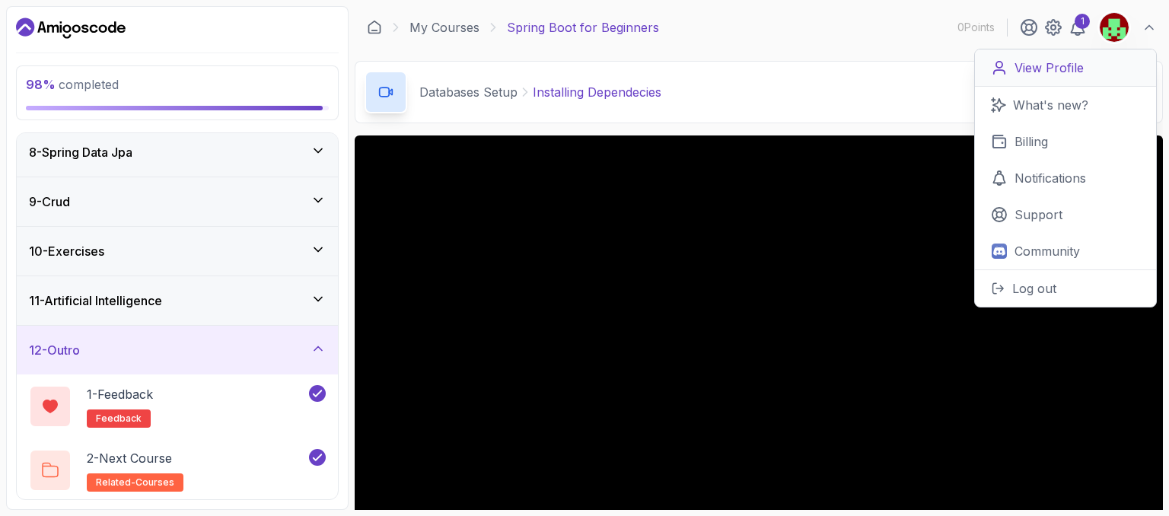
click at [1044, 54] on link "View Profile" at bounding box center [1065, 67] width 181 height 37
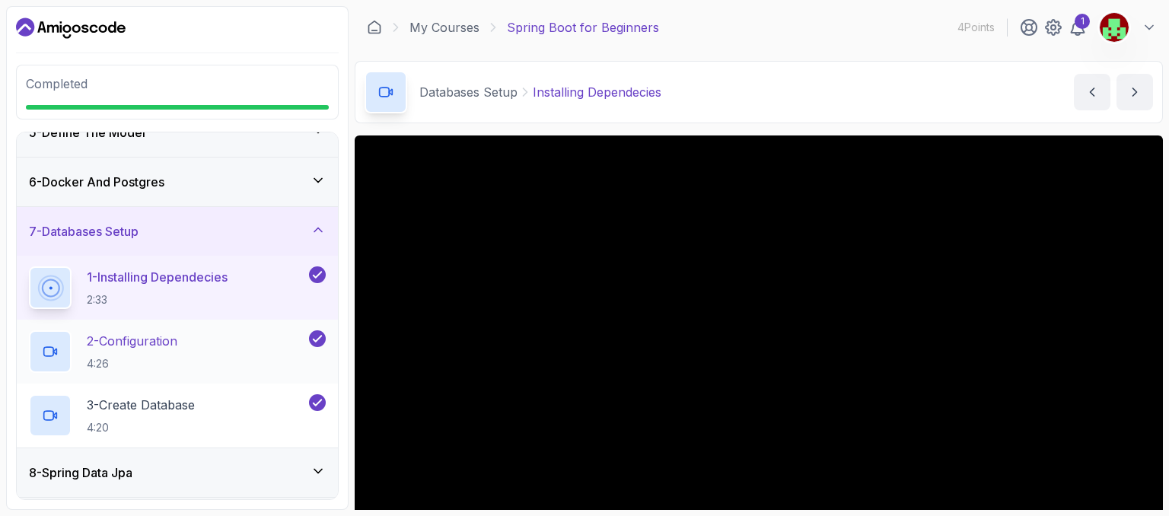
scroll to position [415, 0]
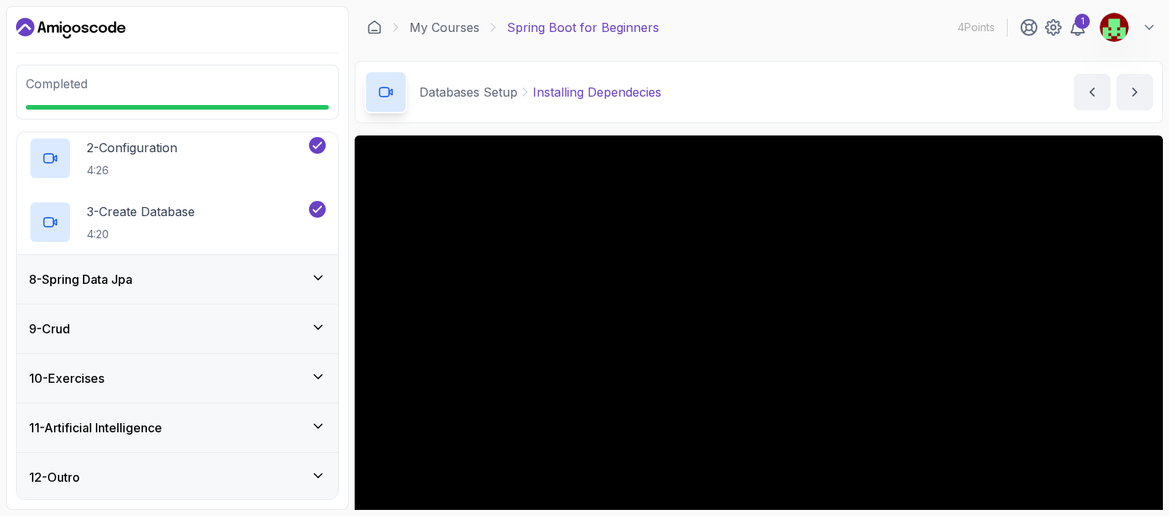
click at [121, 469] on div "12 - Outro" at bounding box center [177, 477] width 297 height 18
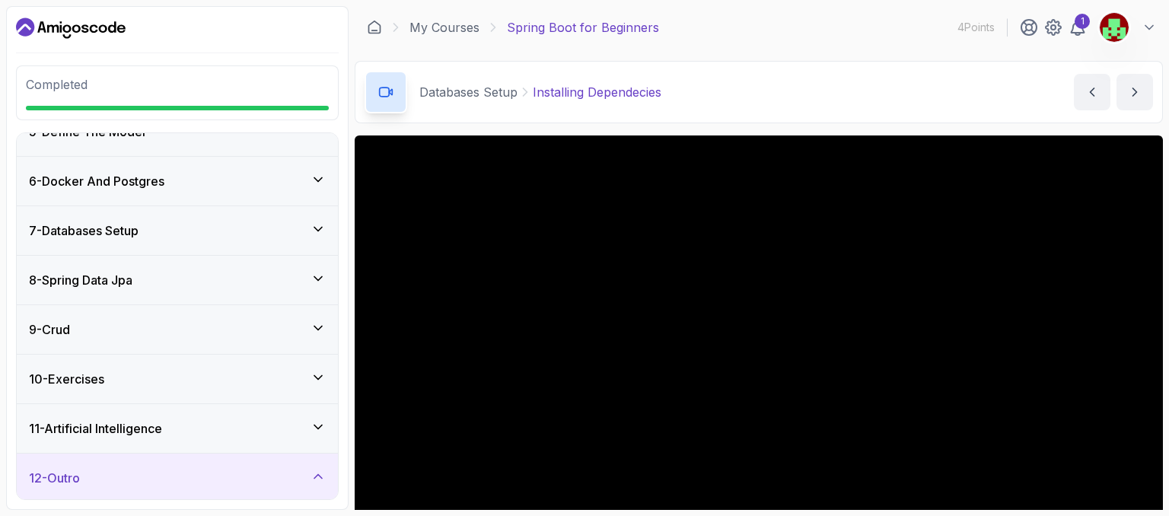
scroll to position [351, 0]
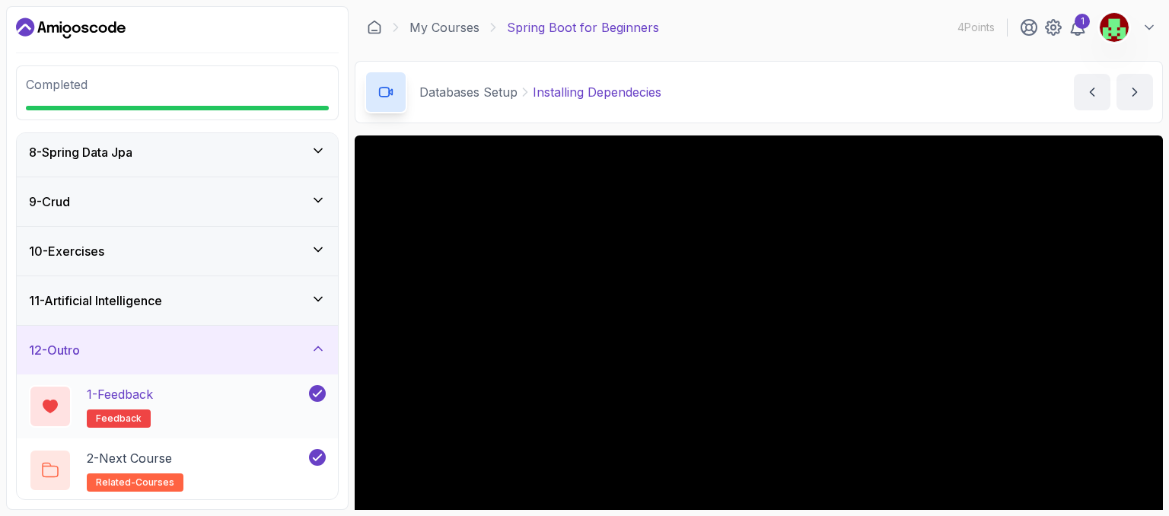
click at [111, 415] on span "feedback" at bounding box center [119, 418] width 46 height 12
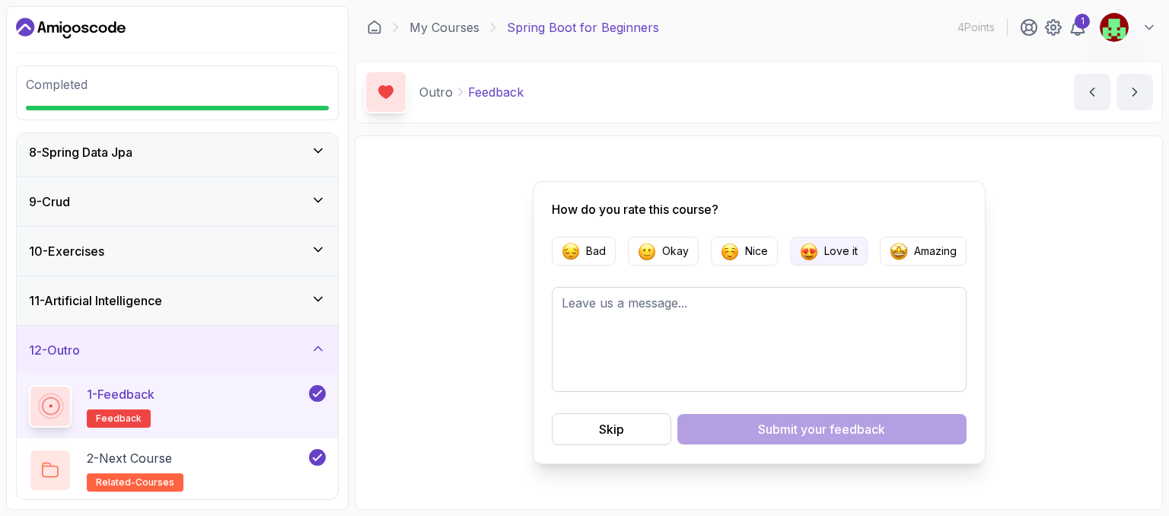
click at [832, 247] on p "Love it" at bounding box center [840, 250] width 33 height 15
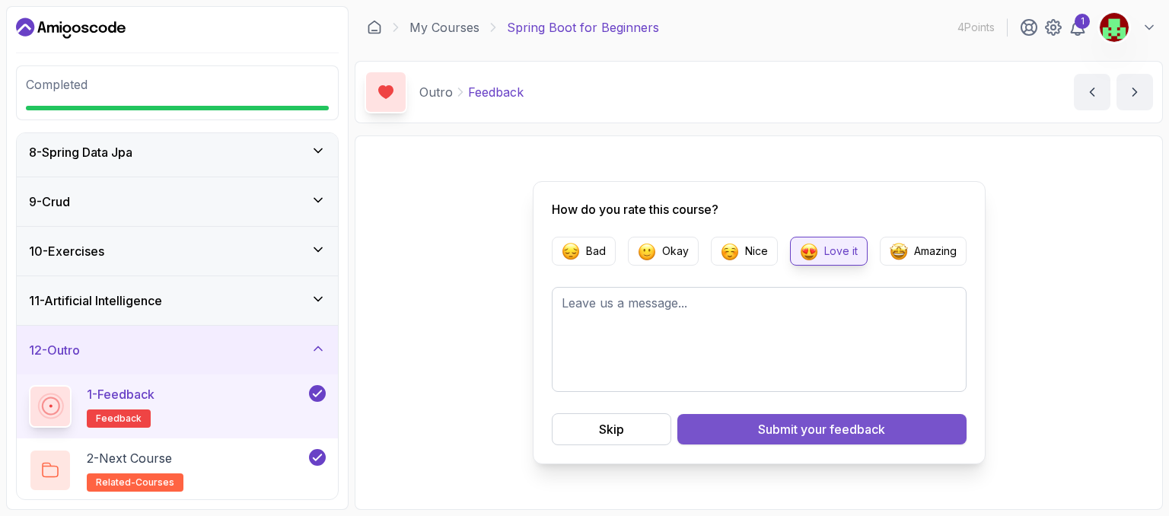
click at [748, 418] on button "Submit your feedback" at bounding box center [821, 429] width 289 height 30
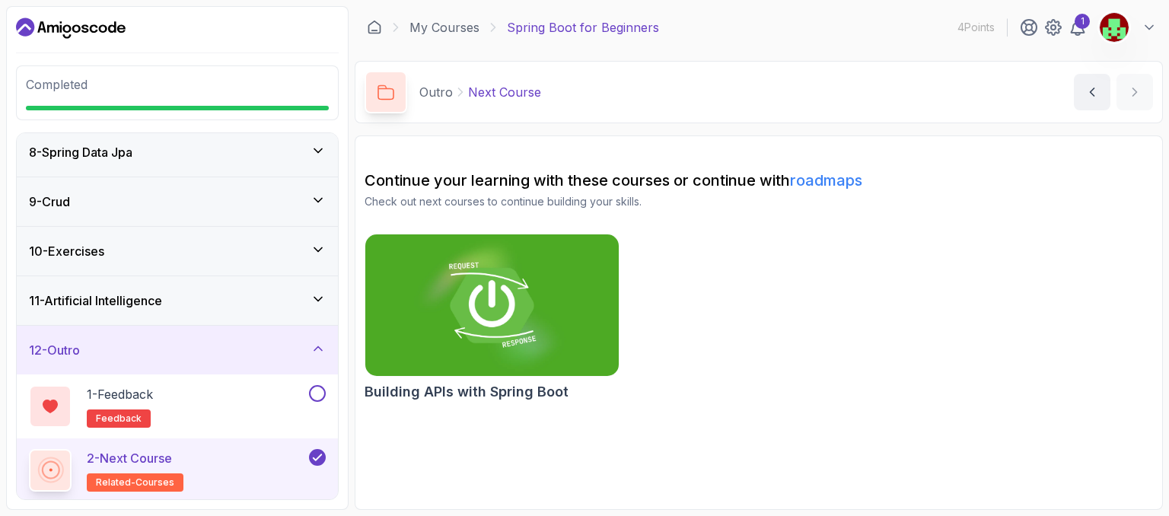
click at [129, 476] on span "related-courses" at bounding box center [135, 482] width 78 height 12
click at [1079, 34] on icon at bounding box center [1077, 27] width 13 height 15
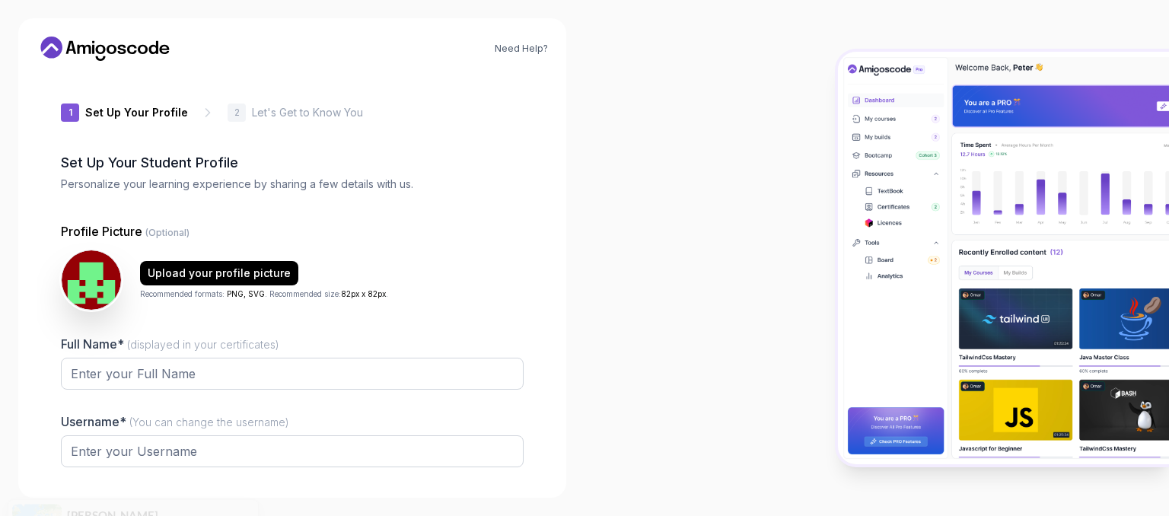
type input "fiercecougar639b7"
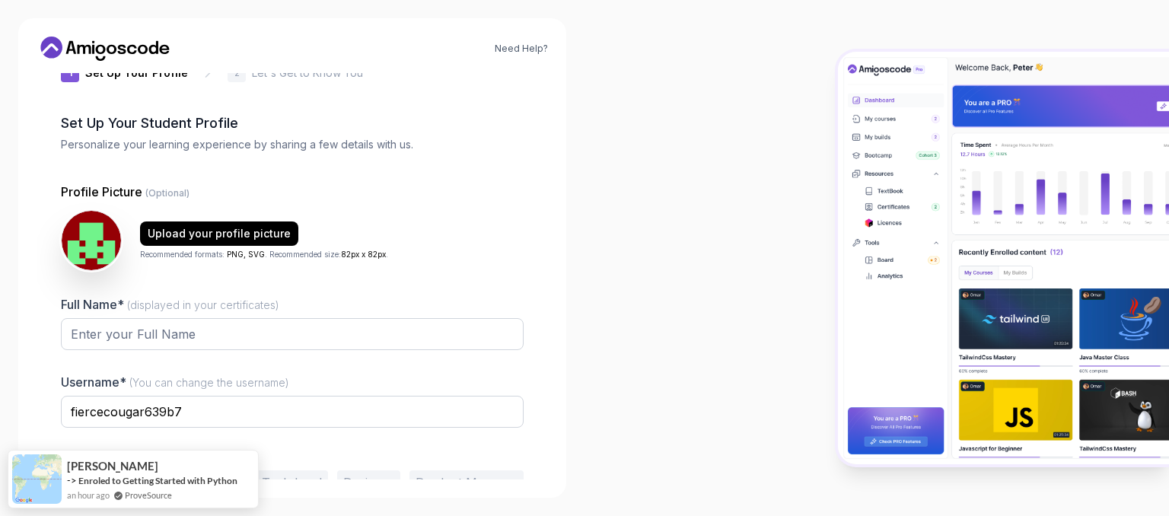
scroll to position [42, 0]
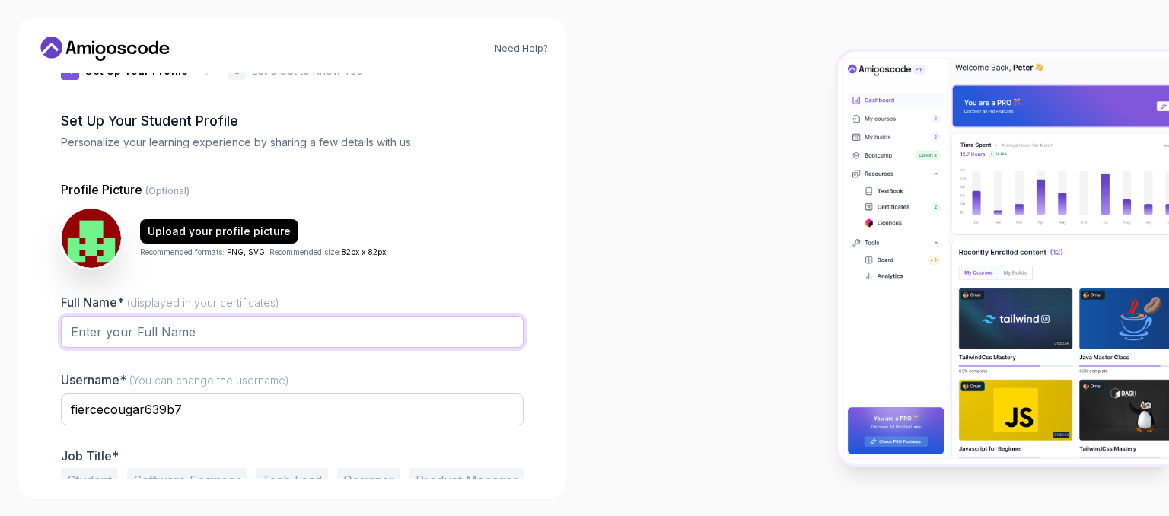
click at [107, 331] on input "Full Name* (displayed in your certificates)" at bounding box center [292, 332] width 463 height 32
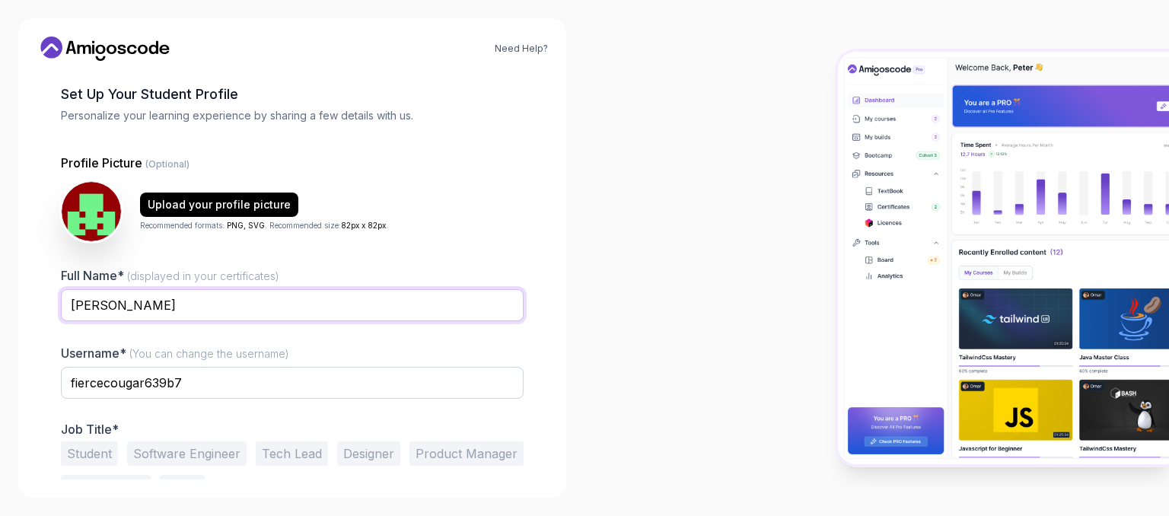
scroll to position [69, 0]
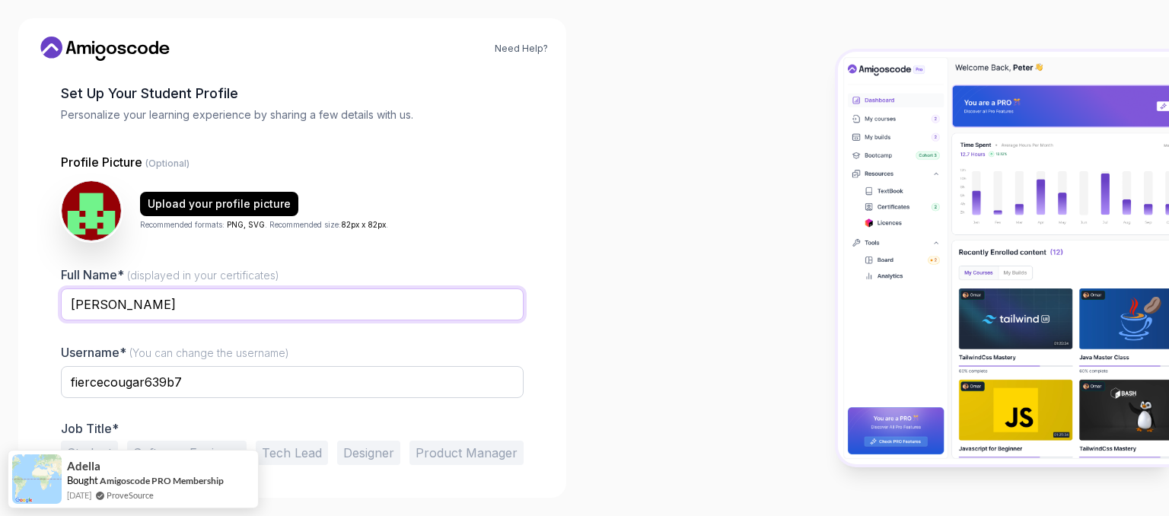
type input "[PERSON_NAME]"
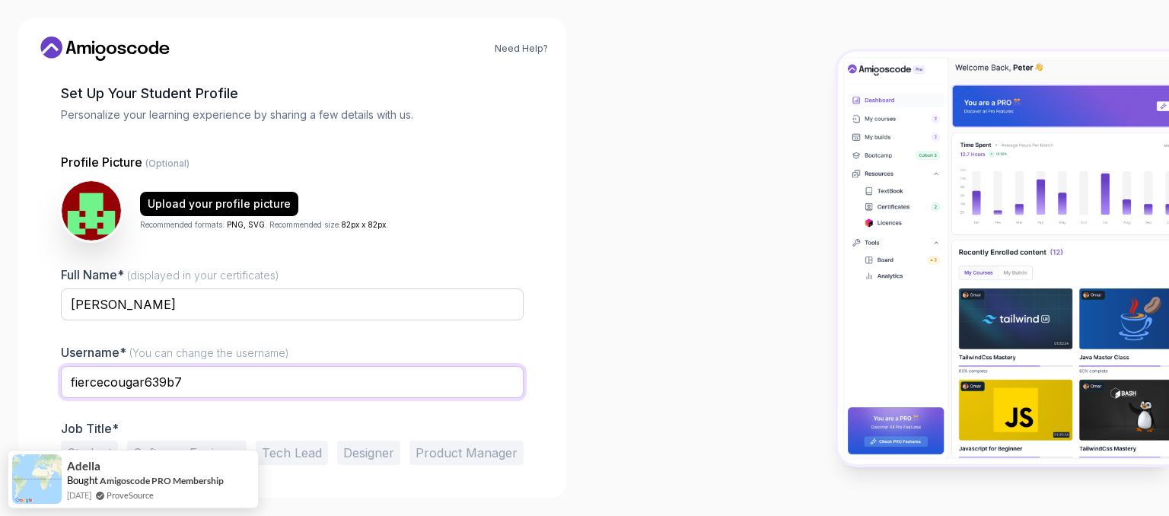
drag, startPoint x: 212, startPoint y: 374, endPoint x: 59, endPoint y: 381, distance: 153.9
click at [59, 381] on div "1 Set Up Your Profile 1 Set Up Your Profile 2 Let's Get to Know You Set Up Your…" at bounding box center [292, 207] width 511 height 406
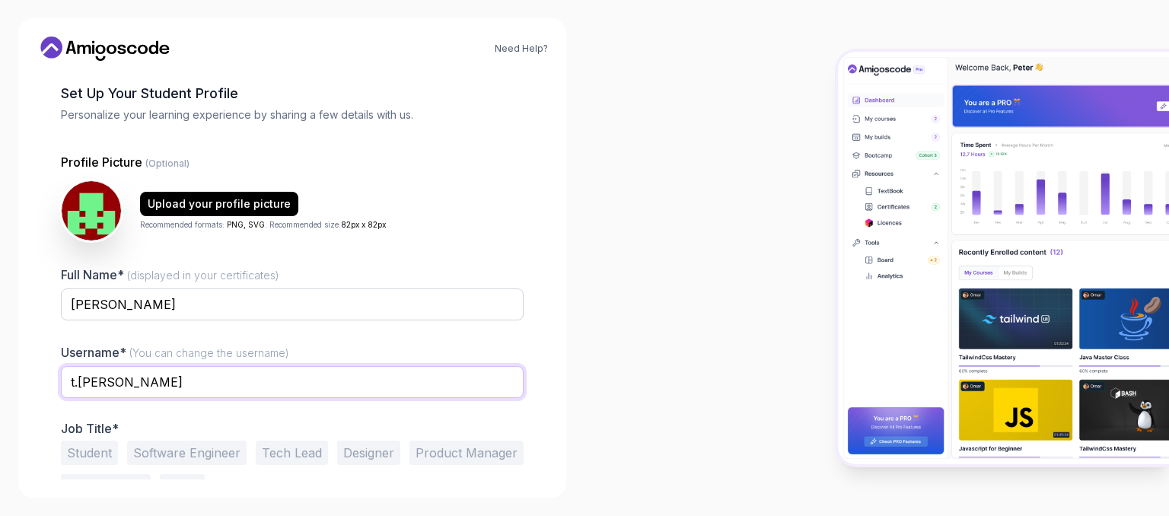
scroll to position [119, 0]
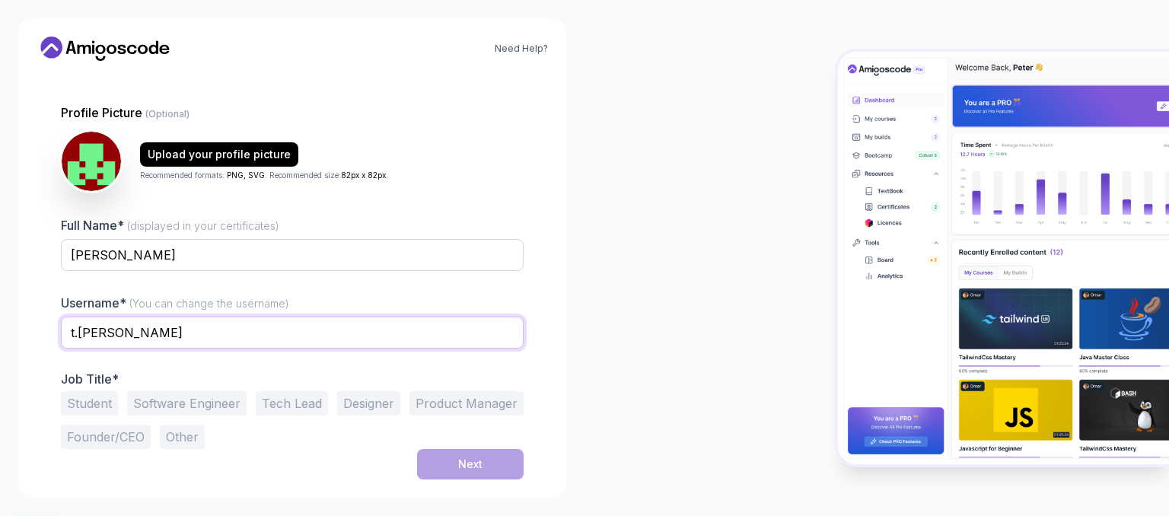
type input "t.kavya"
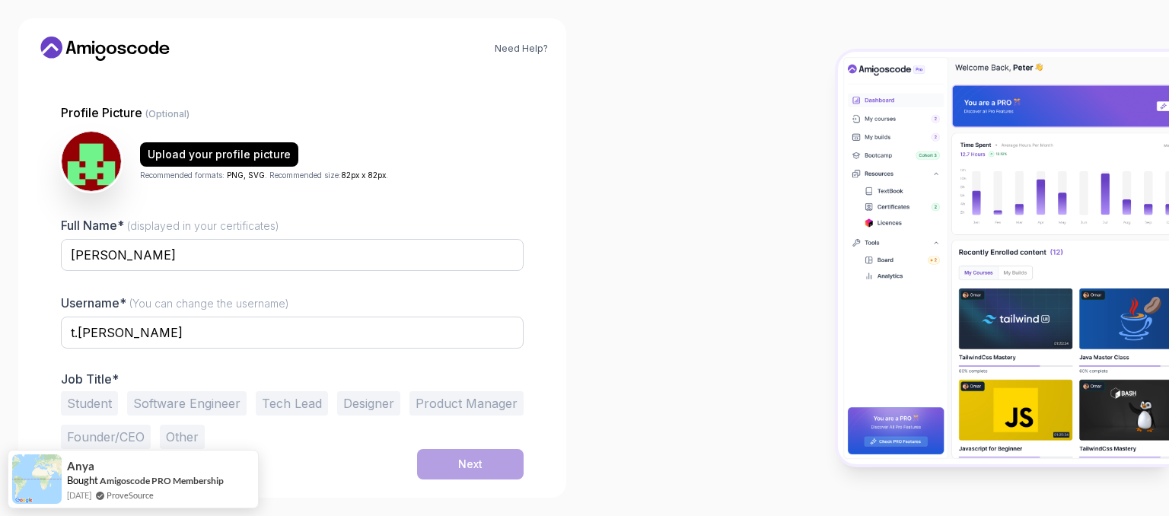
click at [155, 394] on button "Software Engineer" at bounding box center [186, 403] width 119 height 24
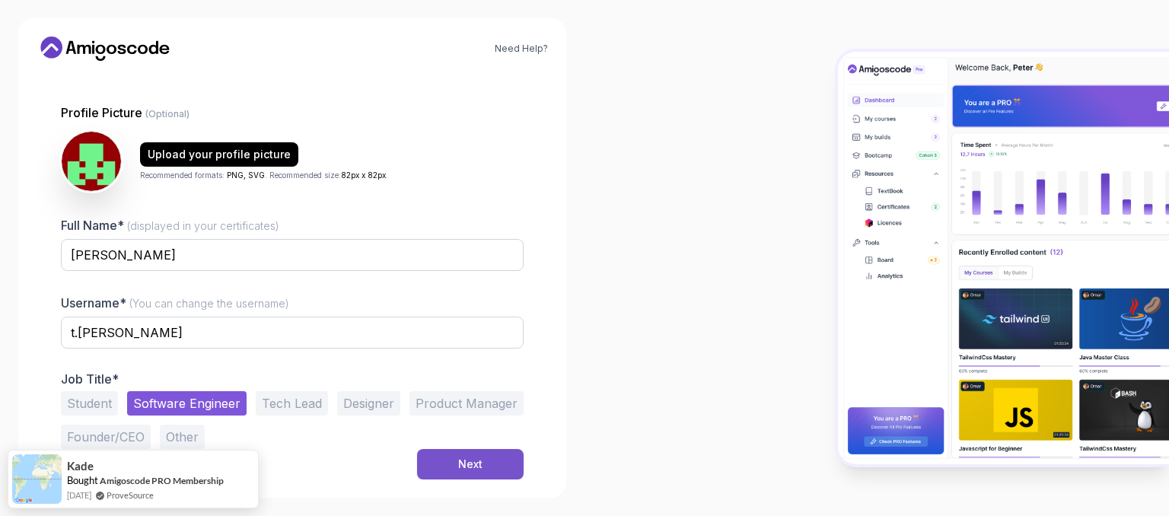
click at [453, 460] on button "Next" at bounding box center [470, 464] width 107 height 30
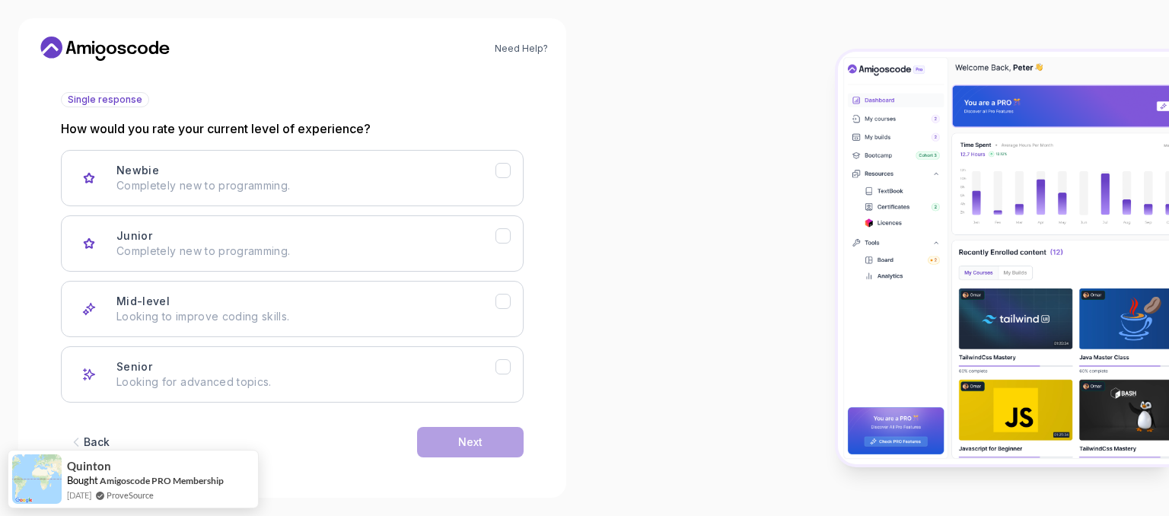
scroll to position [165, 0]
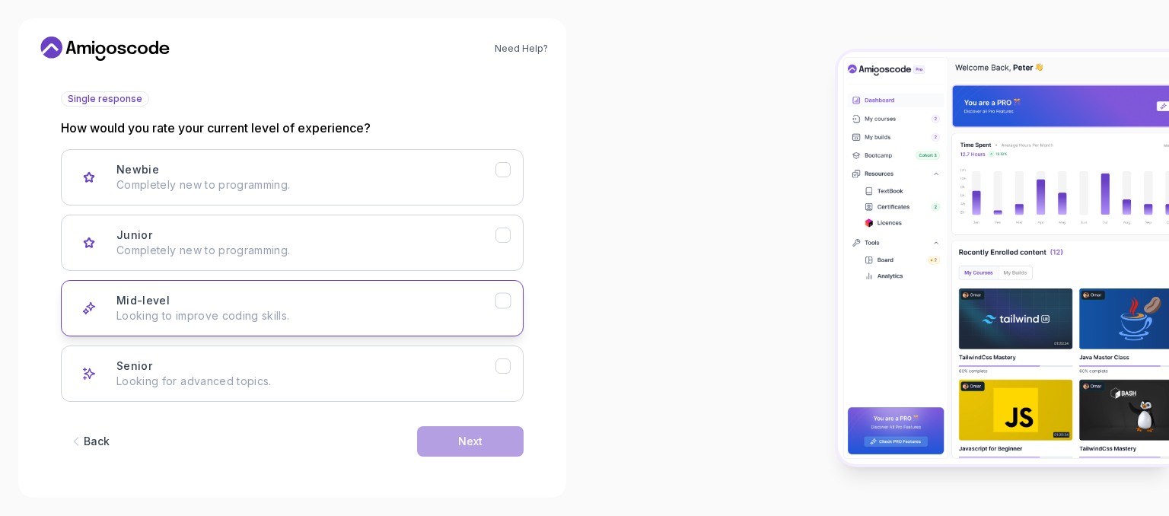
click at [262, 280] on button "Mid-level Looking to improve coding skills." at bounding box center [292, 308] width 463 height 56
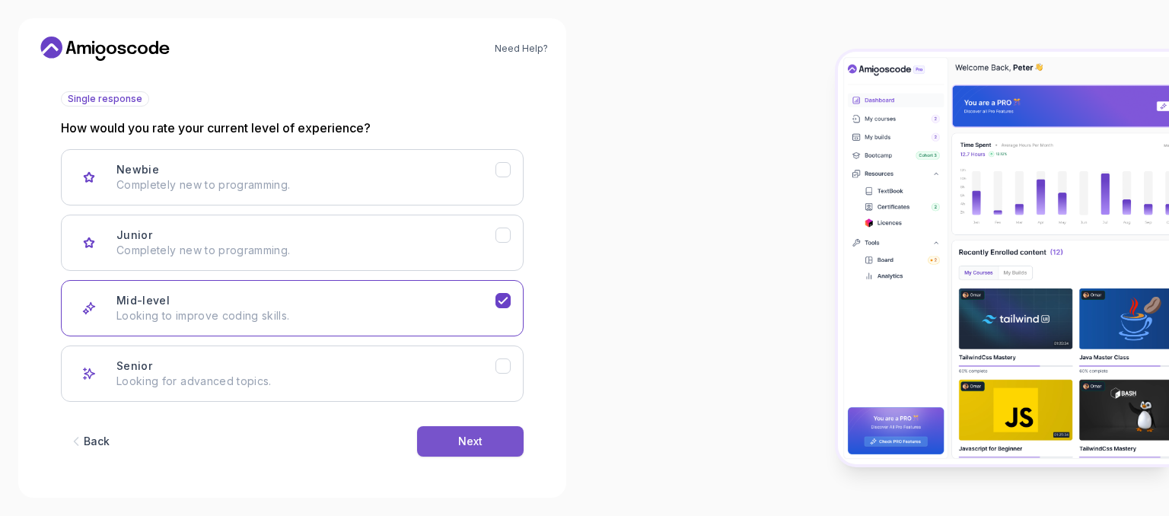
click at [453, 437] on button "Next" at bounding box center [470, 441] width 107 height 30
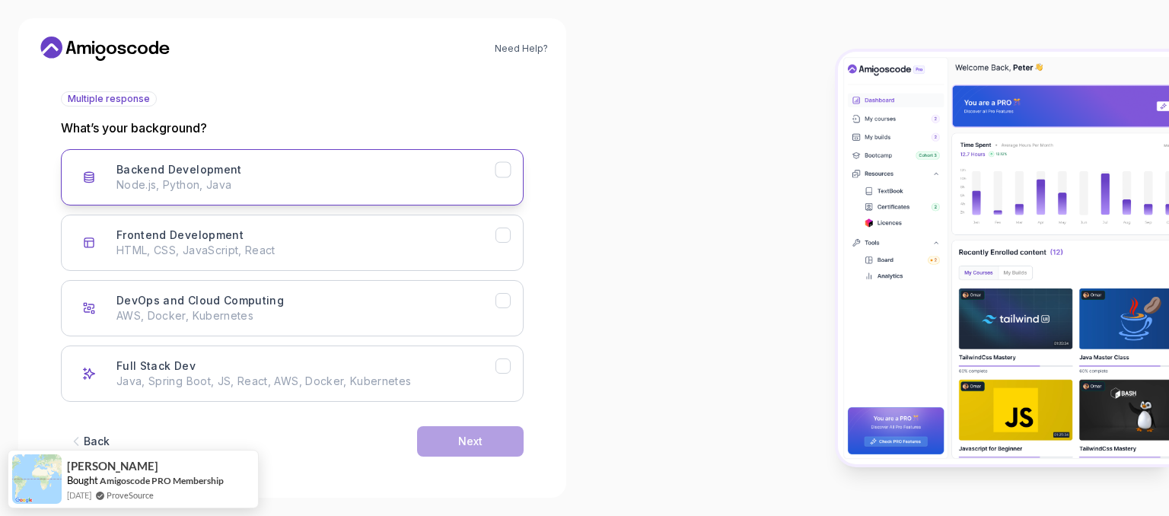
click at [186, 184] on p "Node.js, Python, Java" at bounding box center [305, 184] width 379 height 15
click at [441, 438] on button "Next" at bounding box center [470, 441] width 107 height 30
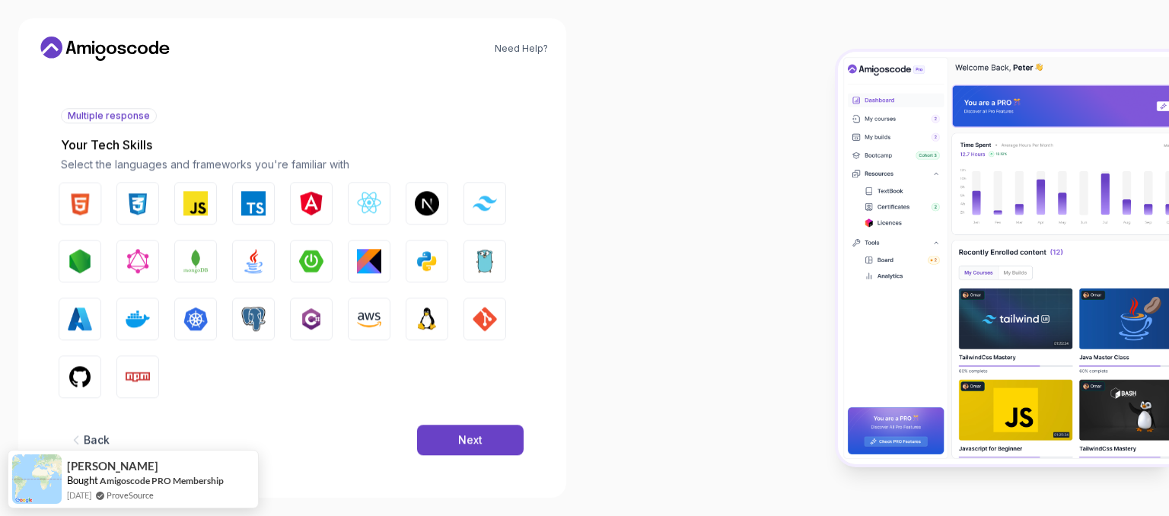
scroll to position [148, 0]
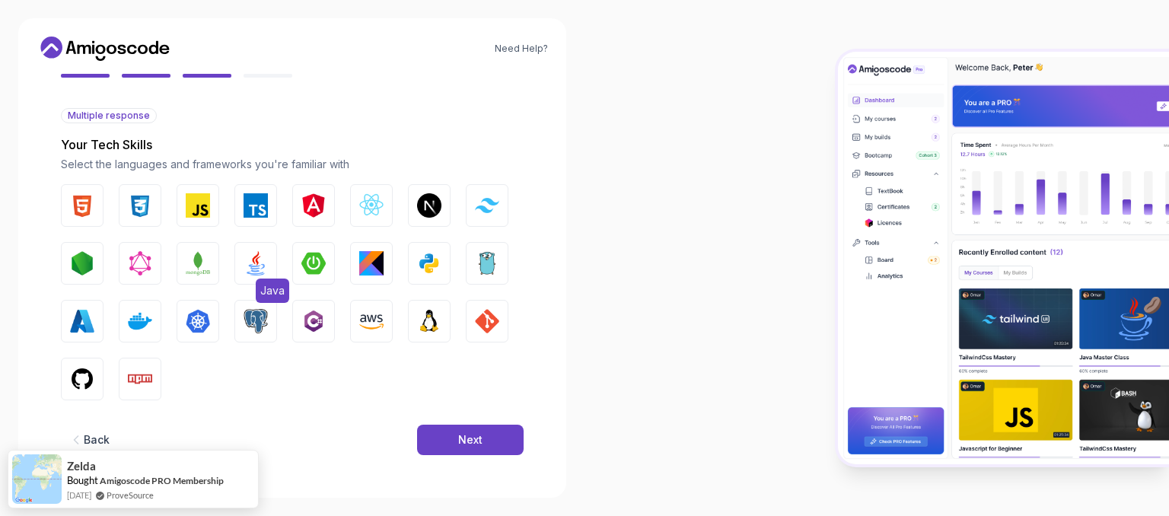
click at [253, 262] on img "button" at bounding box center [255, 263] width 24 height 24
click at [475, 437] on div "Next" at bounding box center [470, 439] width 24 height 15
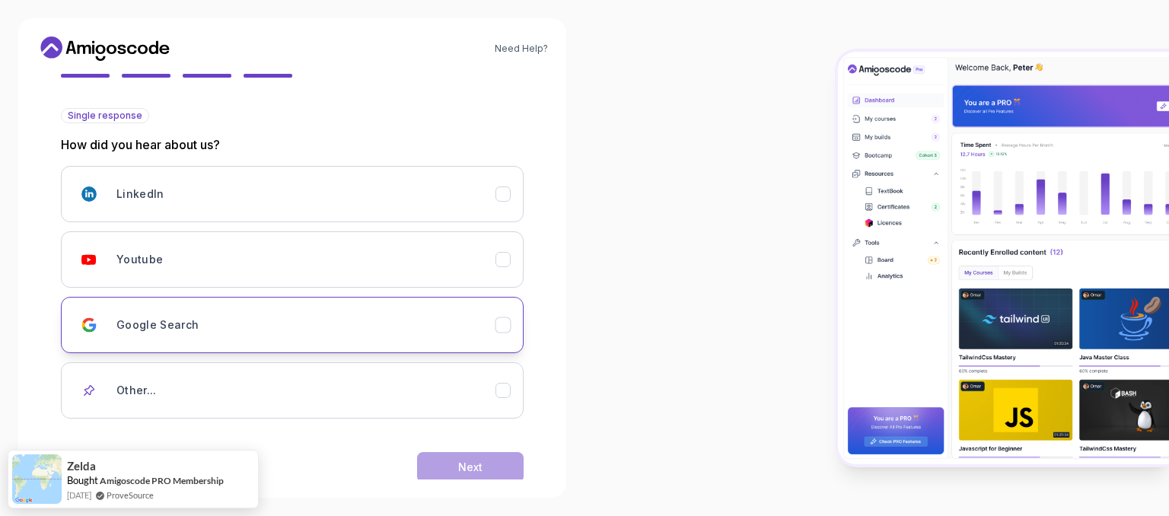
click at [177, 311] on div "Google Search" at bounding box center [305, 325] width 379 height 30
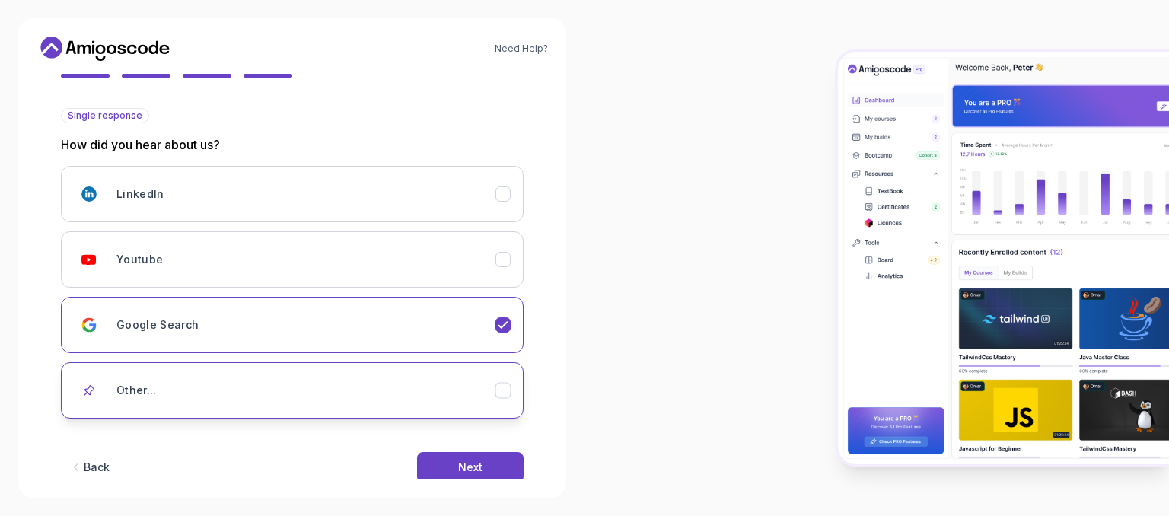
click at [221, 365] on button "Other..." at bounding box center [292, 390] width 463 height 56
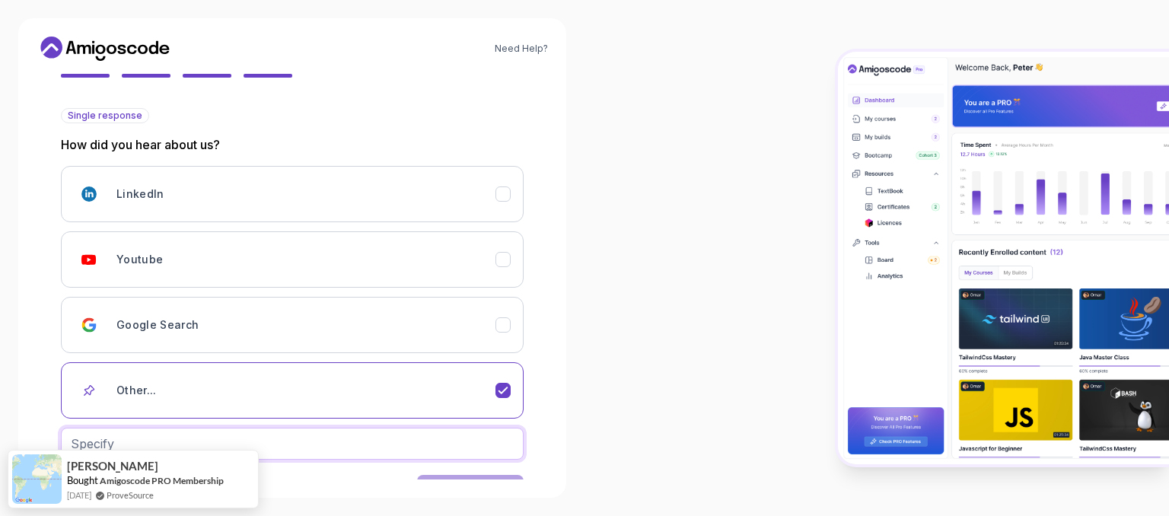
click at [212, 439] on input "text" at bounding box center [292, 444] width 463 height 32
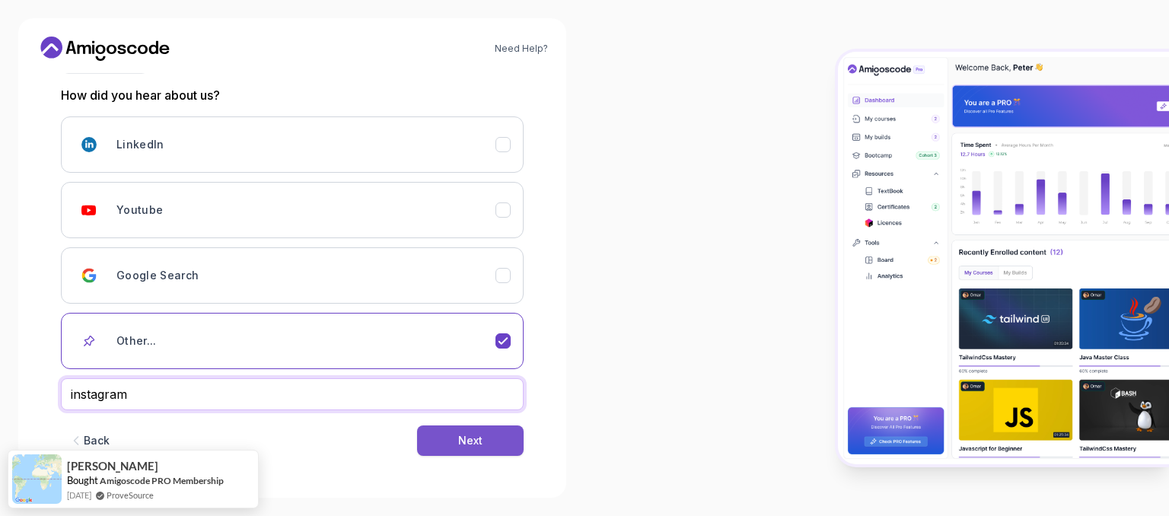
type input "instagram"
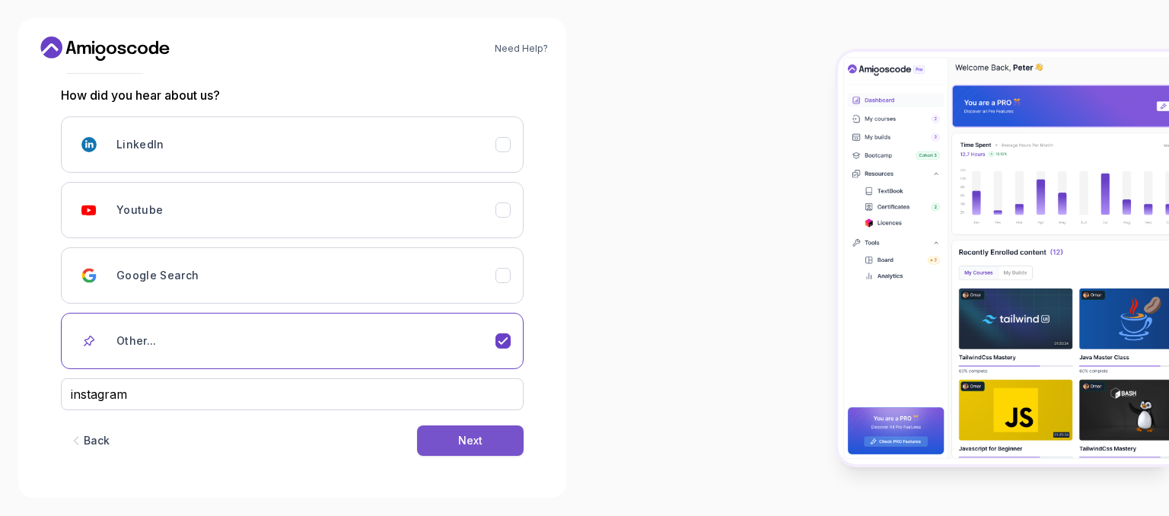
click at [476, 430] on button "Next" at bounding box center [470, 440] width 107 height 30
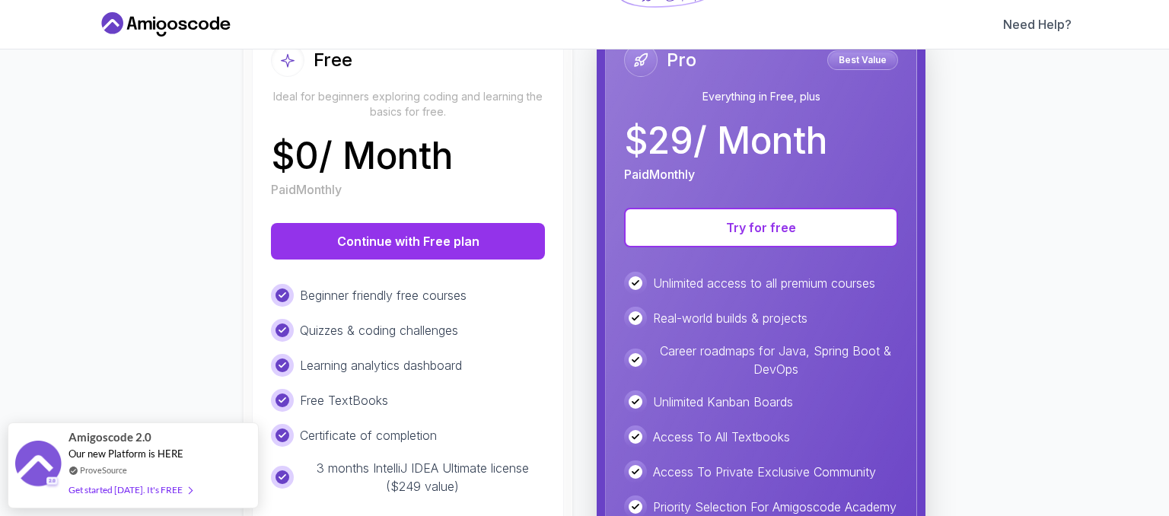
scroll to position [190, 0]
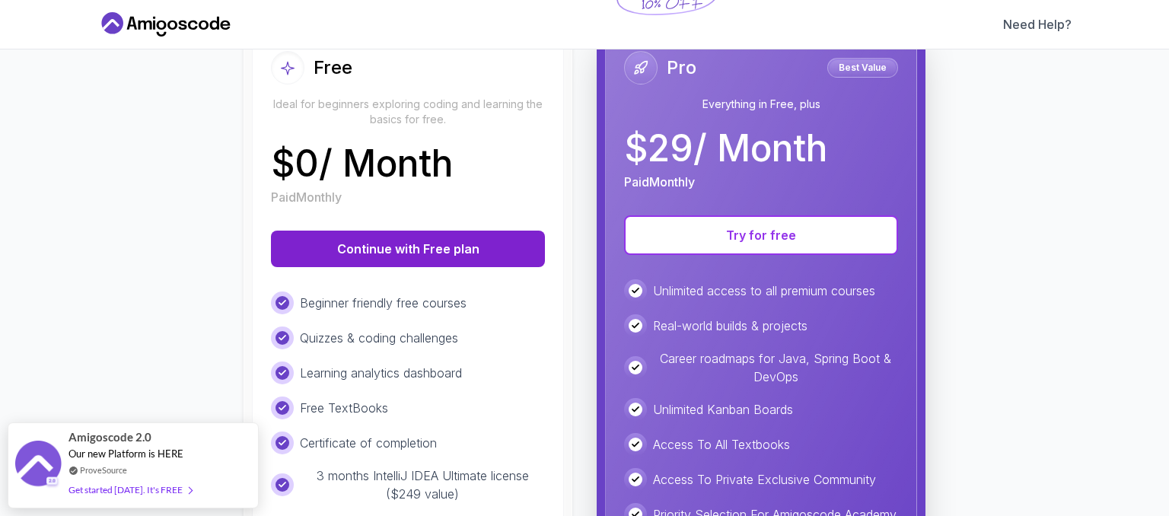
click at [380, 249] on button "Continue with Free plan" at bounding box center [408, 249] width 274 height 37
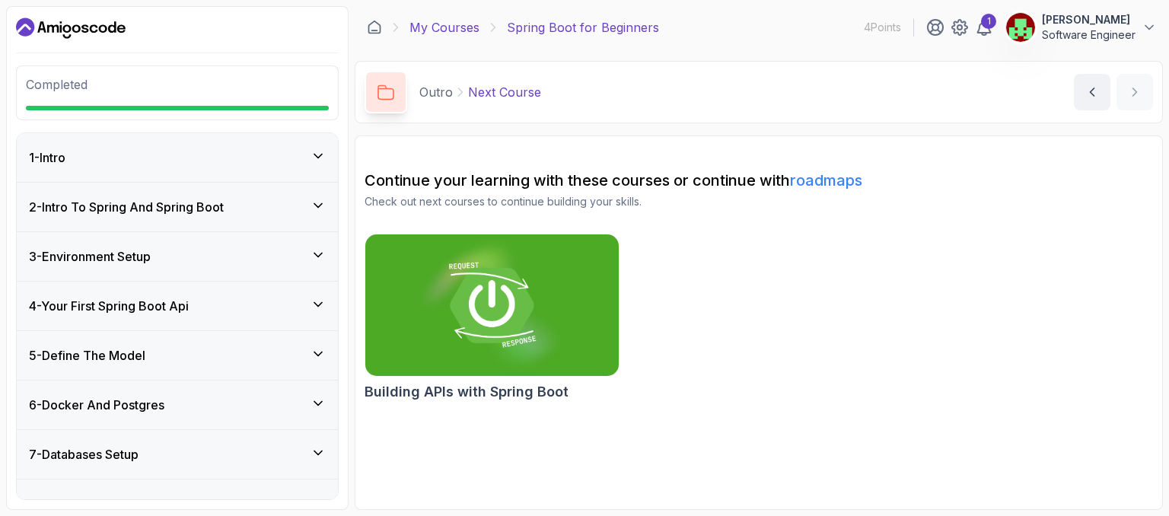
click at [427, 18] on link "My Courses" at bounding box center [444, 27] width 70 height 18
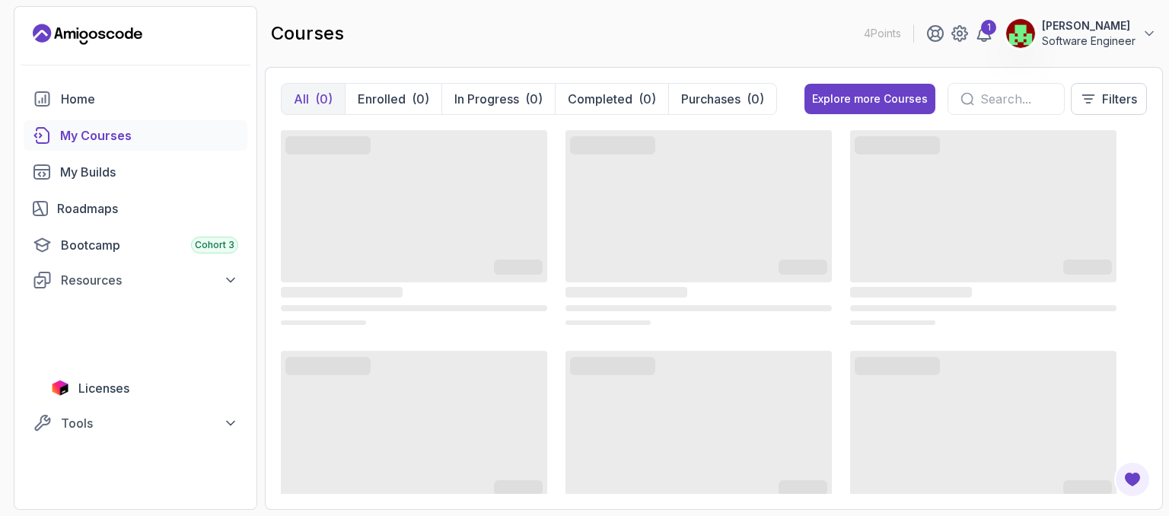
click at [427, 18] on div "courses 4 Points 1 THUMU KAVYA Software Engineer" at bounding box center [714, 33] width 898 height 55
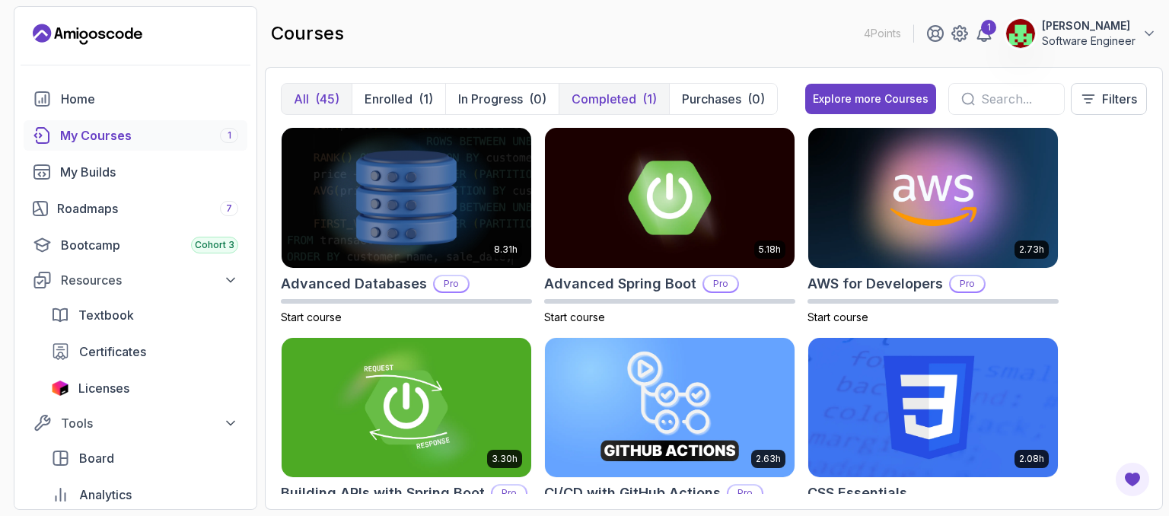
click at [621, 99] on p "Completed" at bounding box center [603, 99] width 65 height 18
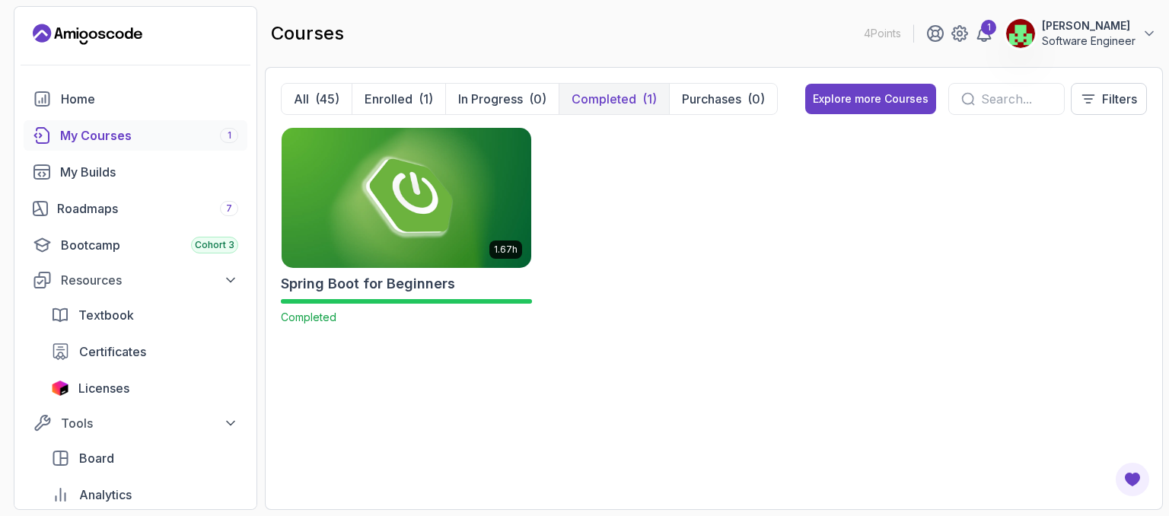
drag, startPoint x: 441, startPoint y: 224, endPoint x: 323, endPoint y: 380, distance: 195.5
click at [323, 380] on div "1.67h Spring Boot for Beginners Completed" at bounding box center [714, 310] width 866 height 367
click at [120, 357] on span "Certificates" at bounding box center [112, 351] width 67 height 18
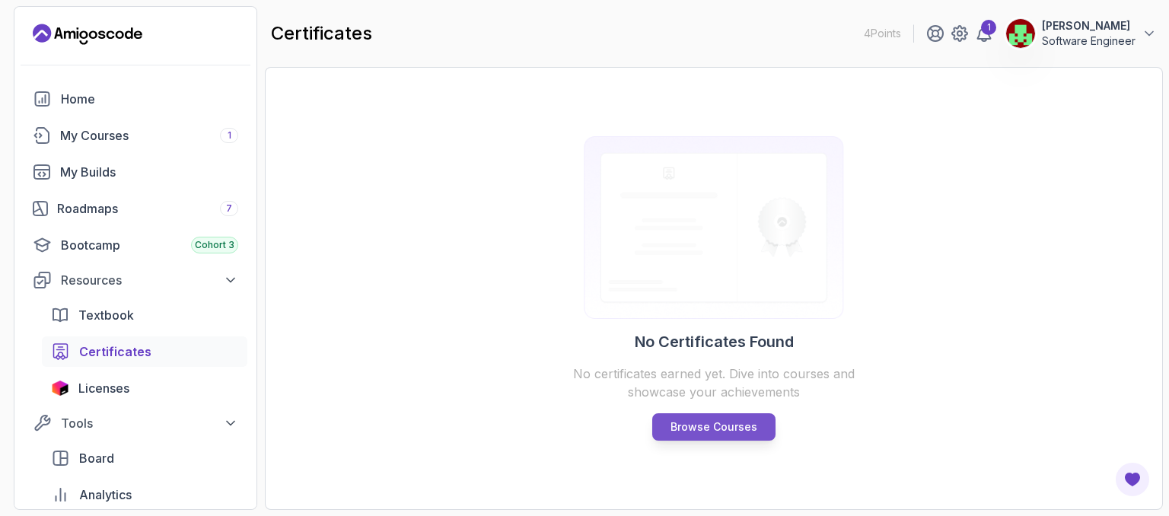
click at [722, 426] on p "Browse Courses" at bounding box center [713, 426] width 87 height 15
click at [97, 141] on div "My Courses 1" at bounding box center [149, 135] width 178 height 18
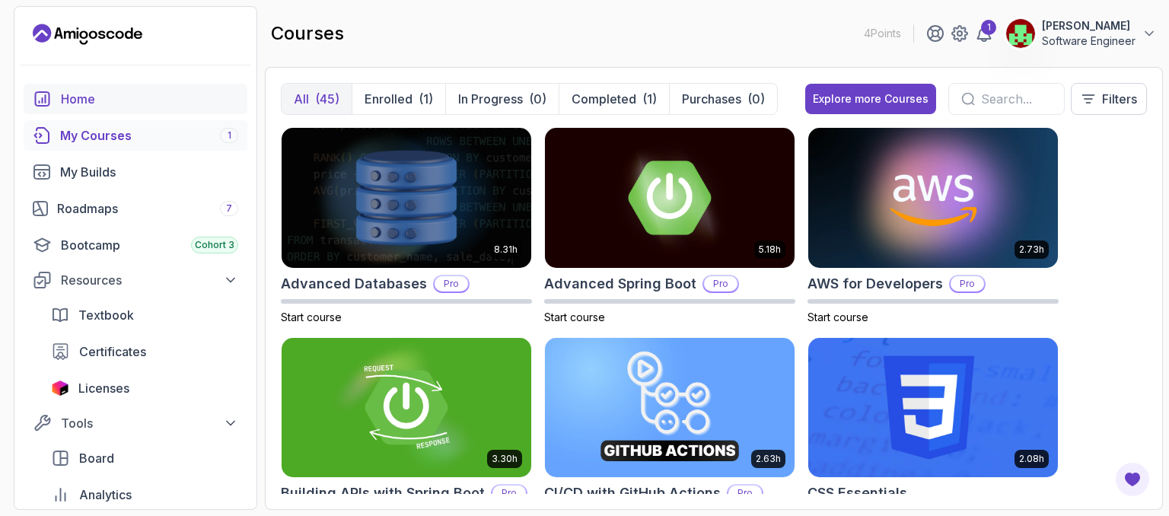
click at [80, 86] on link "Home" at bounding box center [136, 99] width 224 height 30
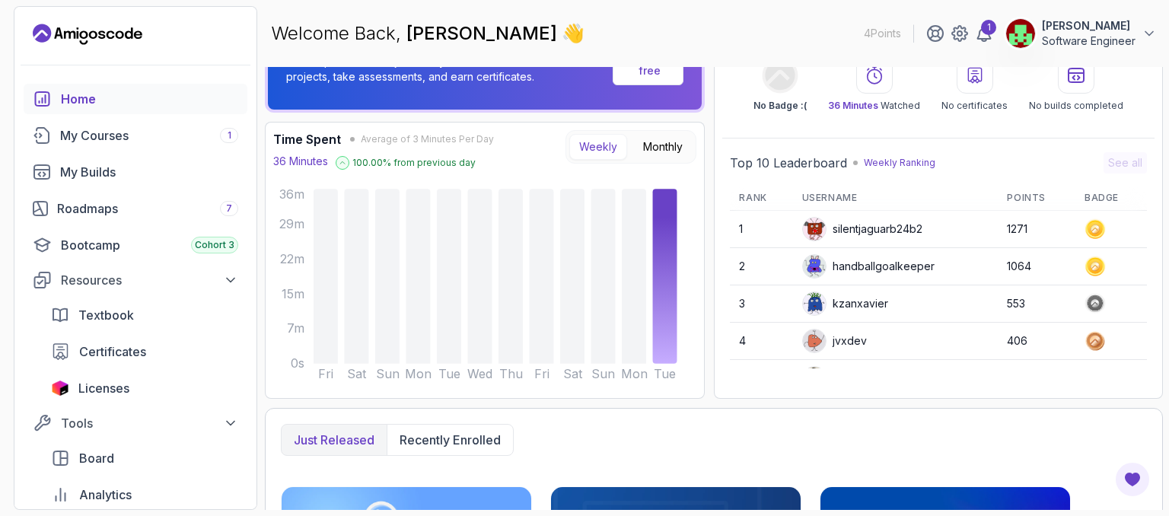
scroll to position [119, 0]
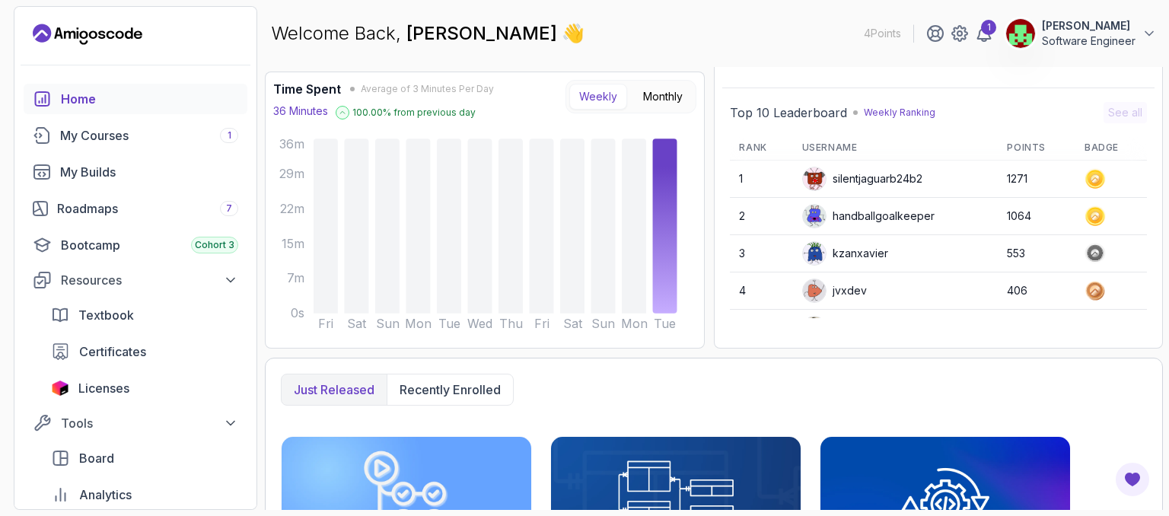
click at [1094, 15] on div "Welcome Back, THUMU KAVYA 👋 4 Points 1 THUMU KAVYA Software Engineer" at bounding box center [714, 33] width 898 height 55
click at [1081, 37] on p "Software Engineer" at bounding box center [1089, 40] width 94 height 15
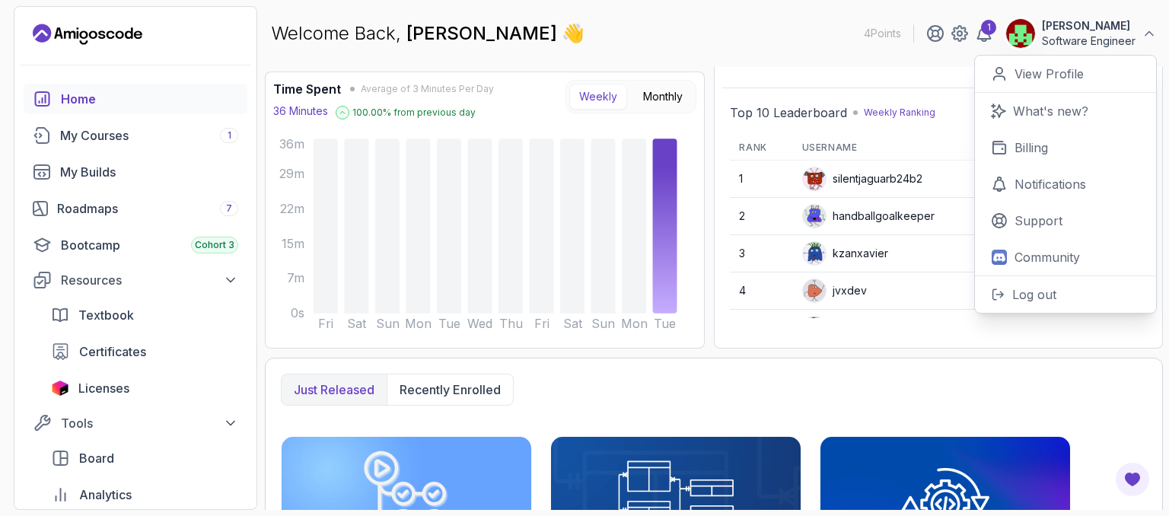
click at [1081, 37] on p "Software Engineer" at bounding box center [1089, 40] width 94 height 15
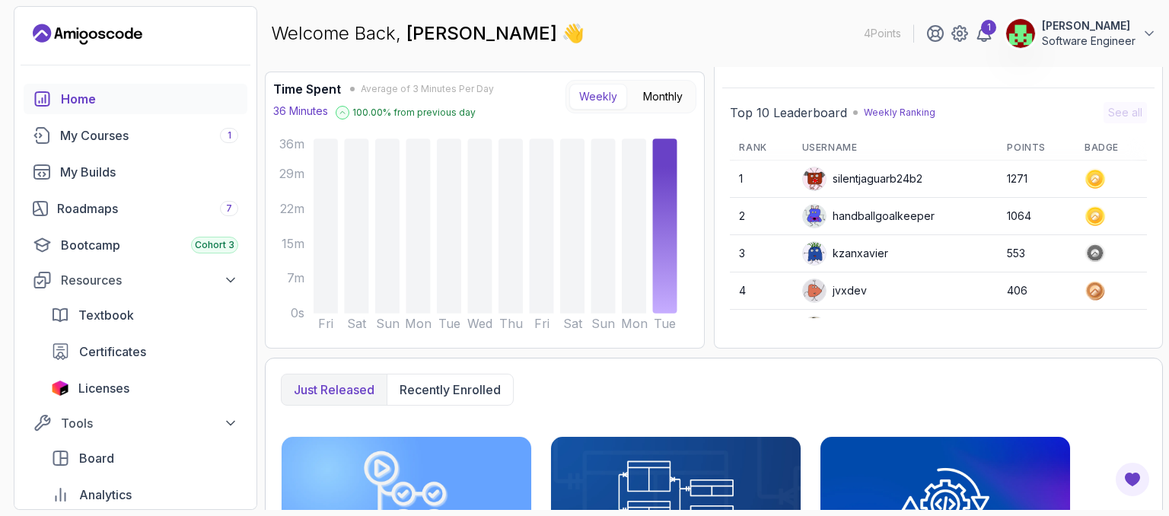
scroll to position [0, 0]
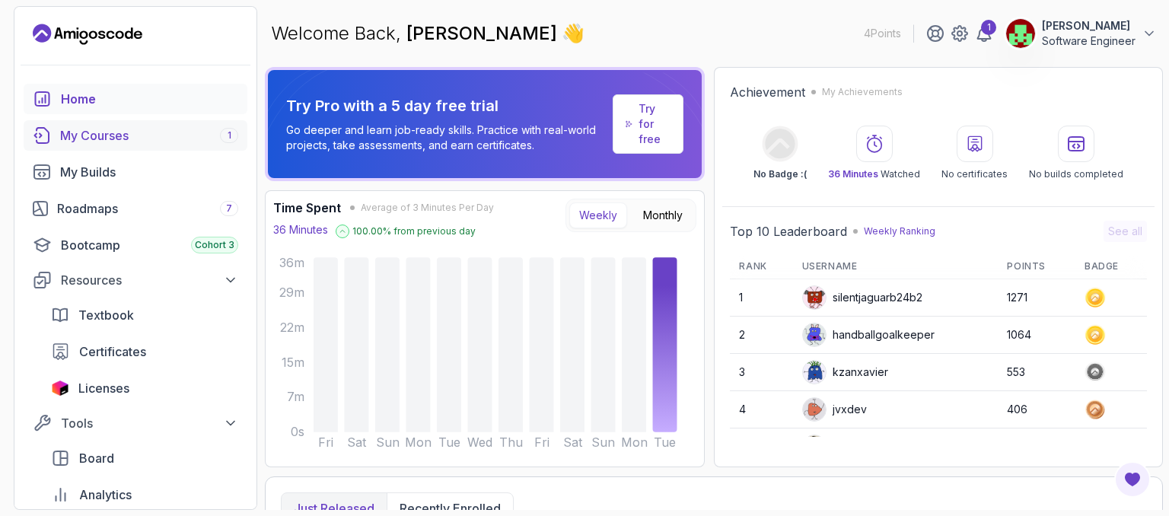
click at [119, 122] on link "My Courses 1" at bounding box center [136, 135] width 224 height 30
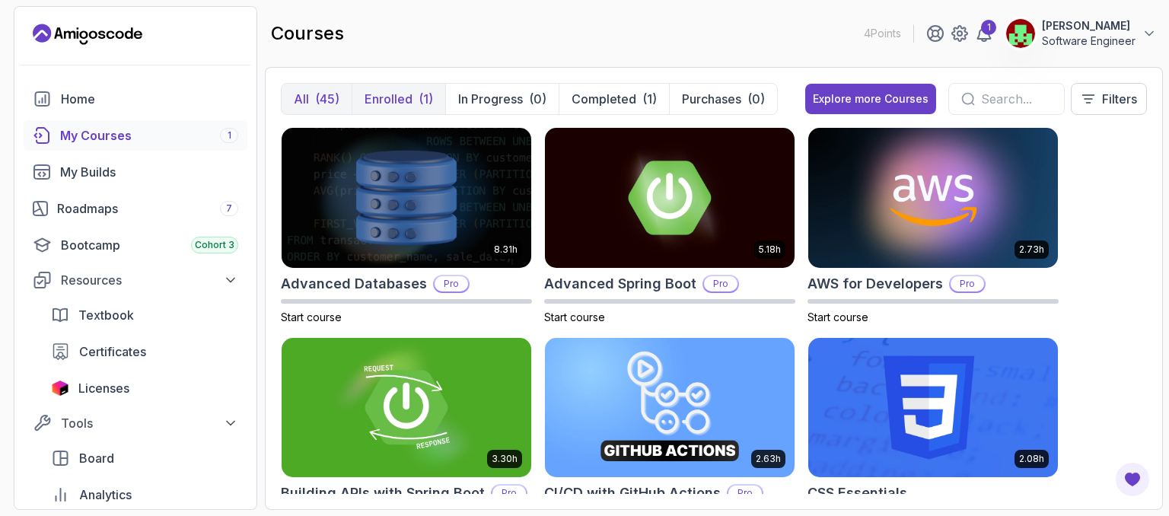
click at [393, 94] on p "Enrolled" at bounding box center [388, 99] width 48 height 18
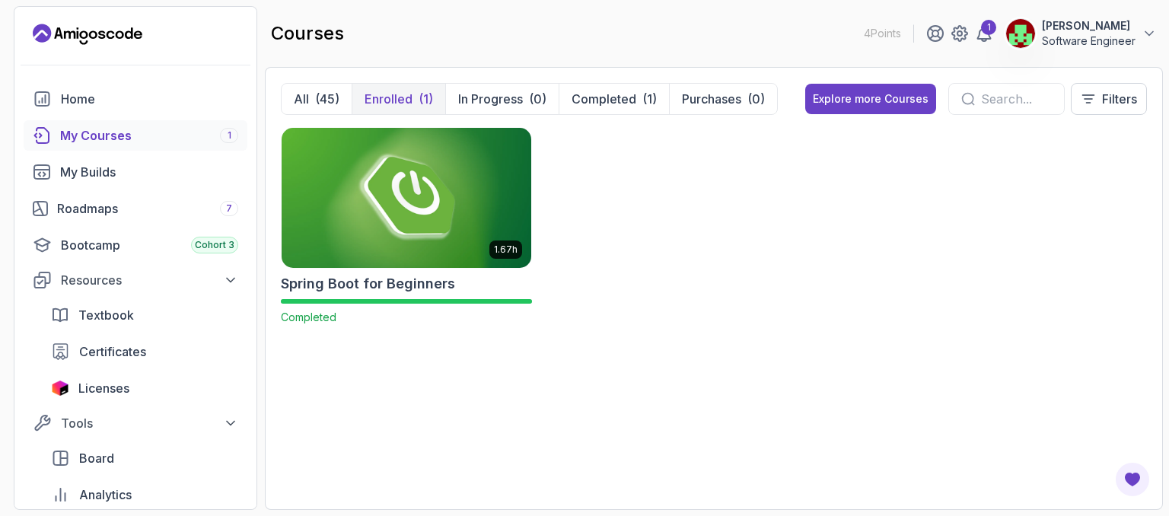
click at [442, 220] on img at bounding box center [406, 197] width 262 height 147
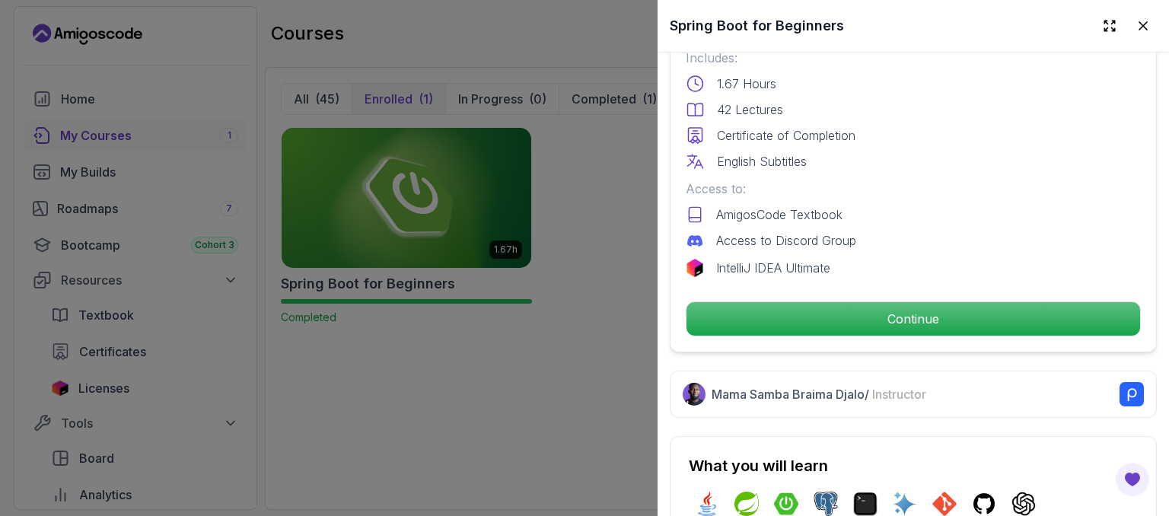
scroll to position [429, 0]
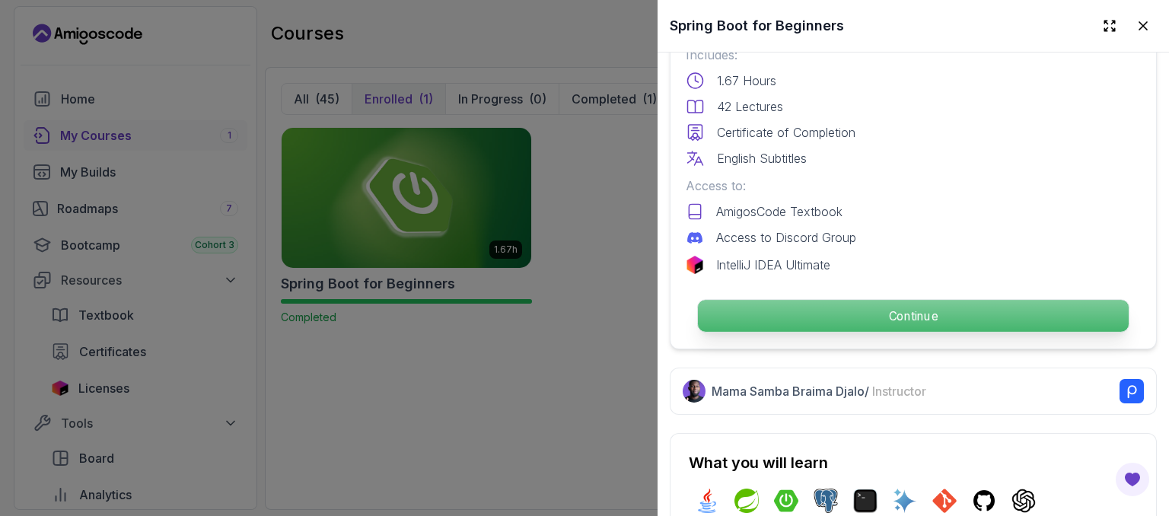
click at [873, 301] on p "Continue" at bounding box center [913, 316] width 431 height 32
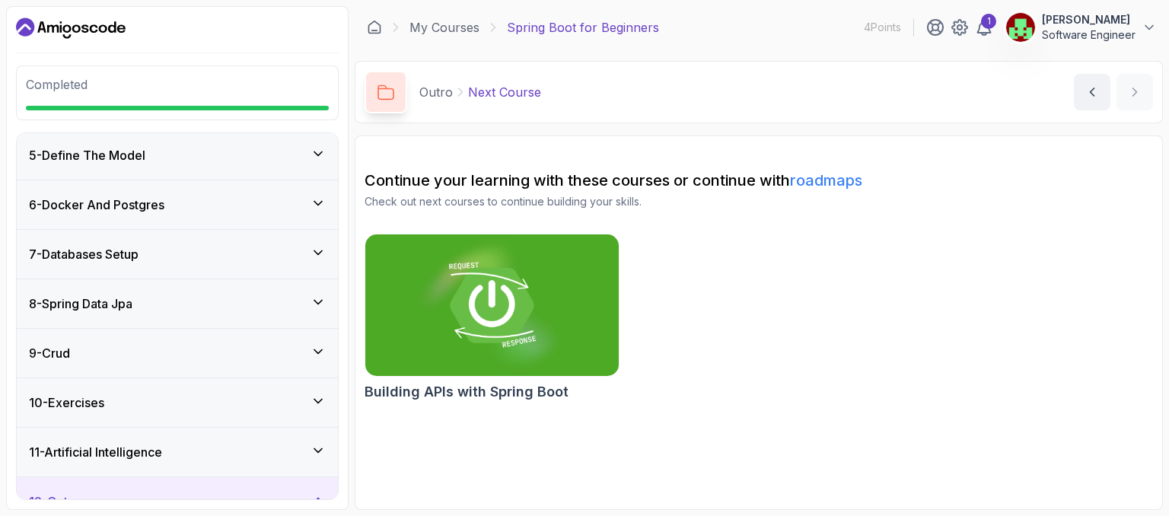
scroll to position [351, 0]
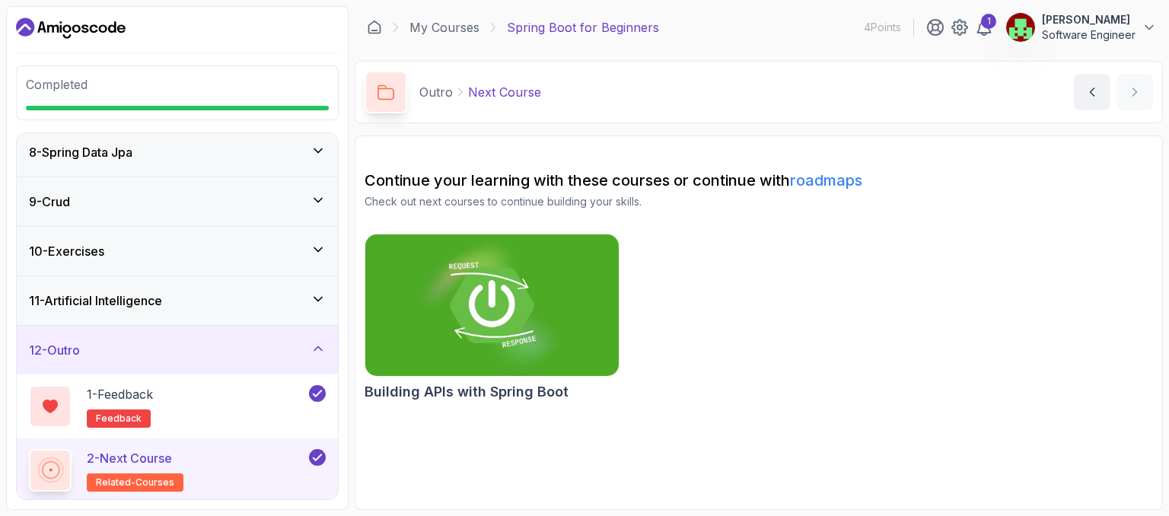
click at [318, 341] on icon at bounding box center [317, 348] width 15 height 15
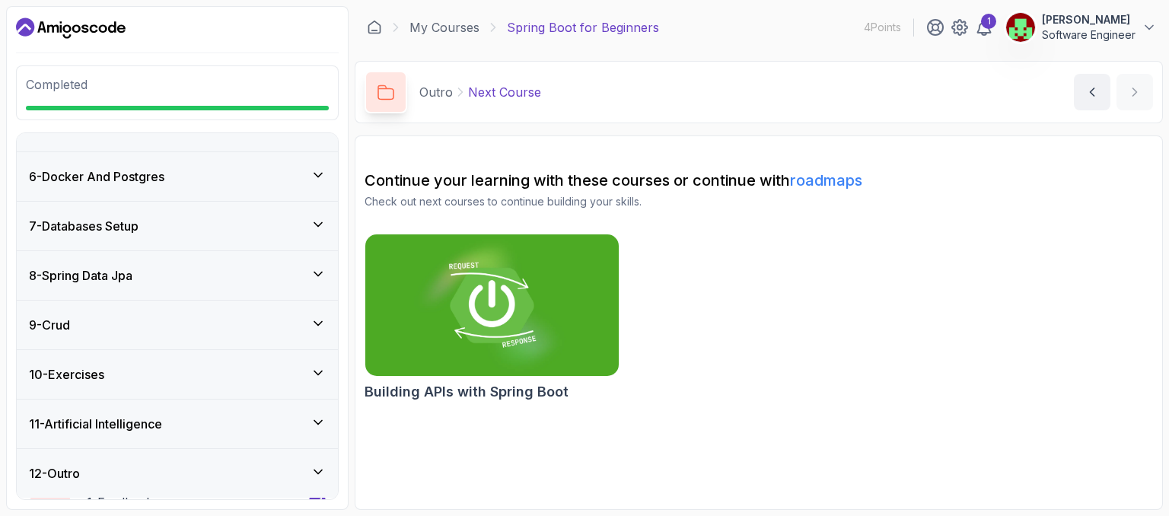
scroll to position [224, 0]
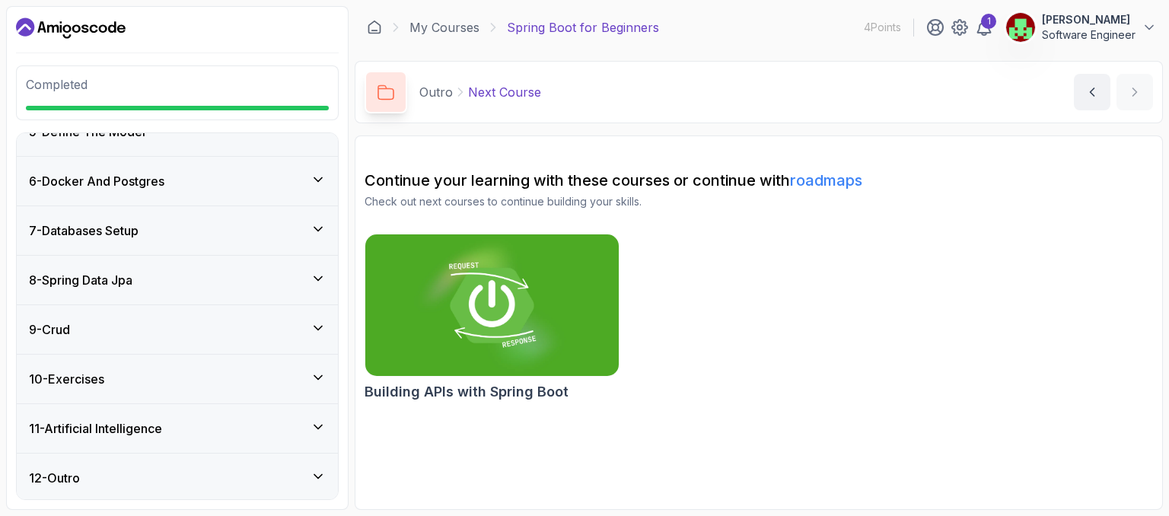
click at [481, 222] on div "Continue your learning with these courses or continue with roadmaps Check out n…" at bounding box center [758, 288] width 788 height 237
click at [472, 285] on img at bounding box center [492, 305] width 266 height 149
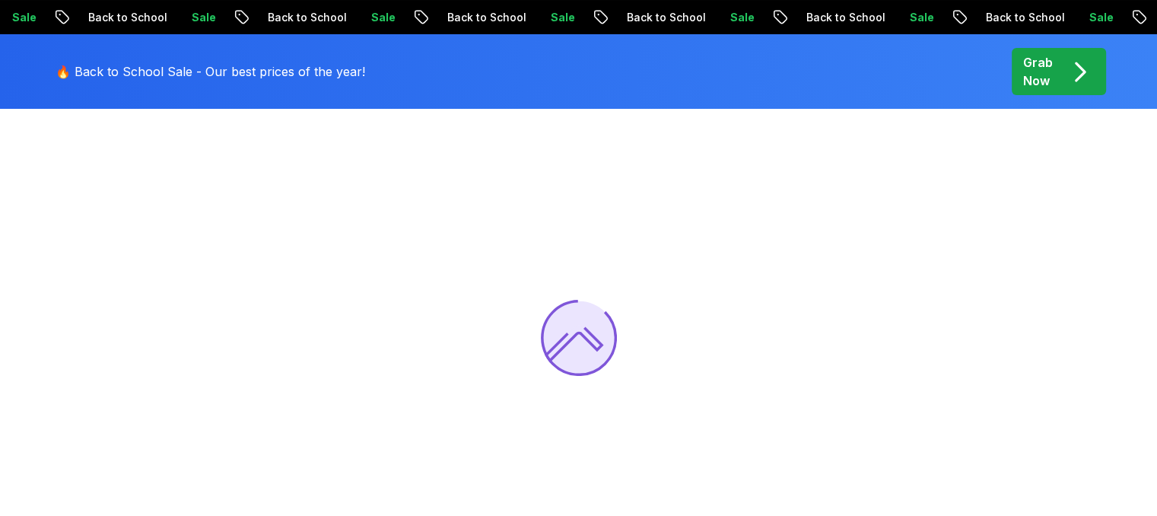
scroll to position [87, 0]
click at [1048, 70] on p "Grab Now" at bounding box center [1038, 71] width 30 height 37
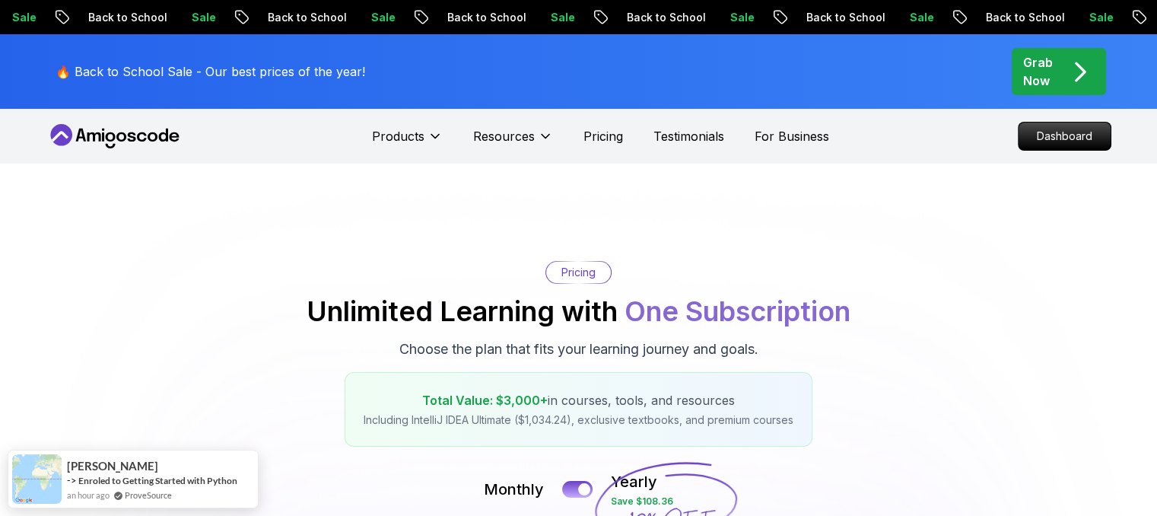
click at [1046, 46] on div "🔥 Back to School Sale - Our best prices of the year! Grab Now" at bounding box center [578, 71] width 1065 height 75
click at [1057, 65] on div "Grab Now" at bounding box center [1059, 71] width 72 height 37
click at [1086, 69] on icon "pre-order" at bounding box center [1080, 72] width 30 height 30
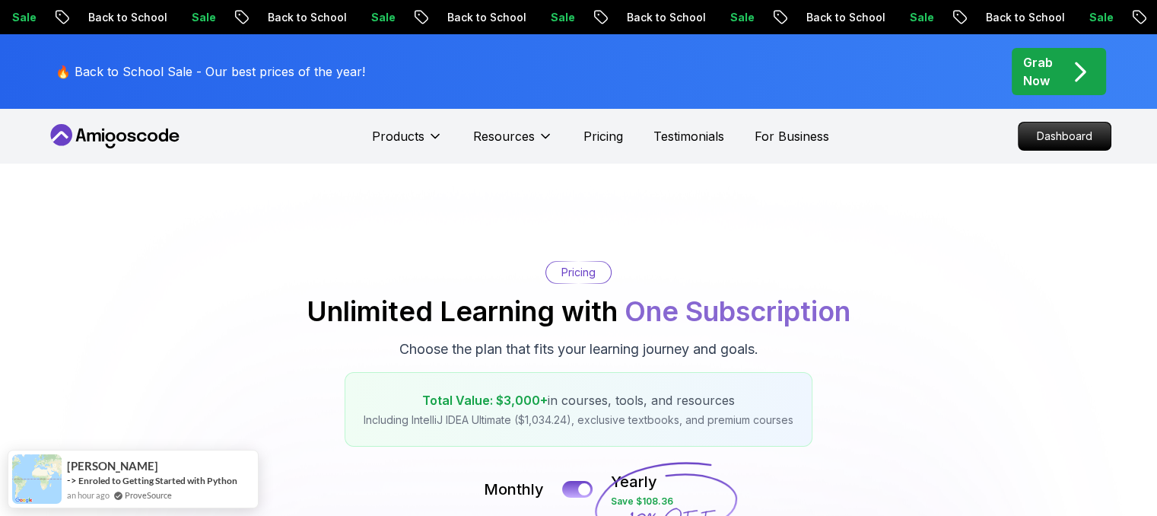
click at [1086, 69] on icon "pre-order" at bounding box center [1080, 72] width 30 height 30
click at [1069, 129] on p "Dashboard" at bounding box center [1064, 136] width 87 height 26
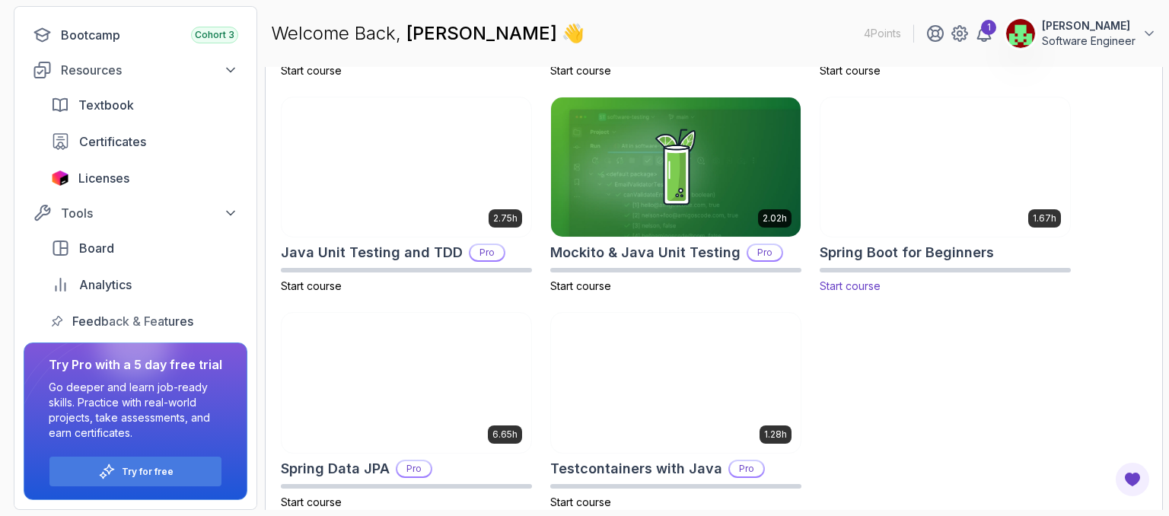
scroll to position [689, 0]
